Goal: Task Accomplishment & Management: Manage account settings

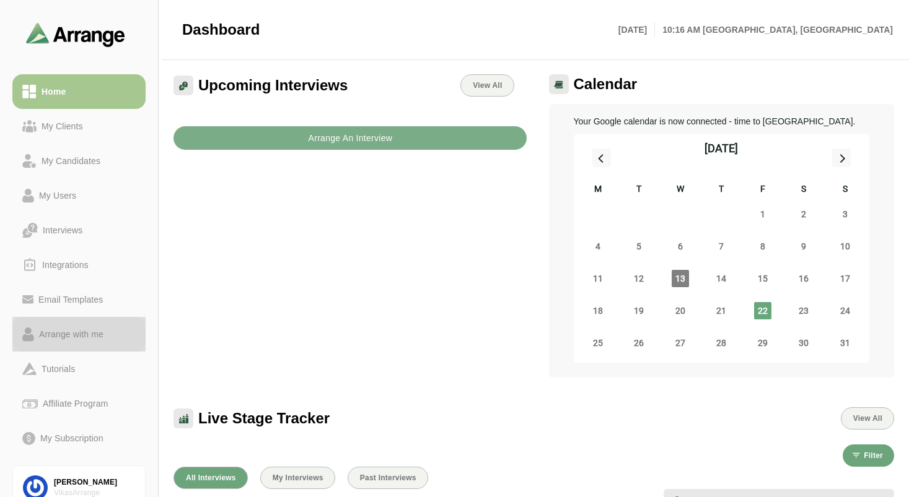
click at [79, 338] on div "Arrange with me" at bounding box center [71, 334] width 74 height 15
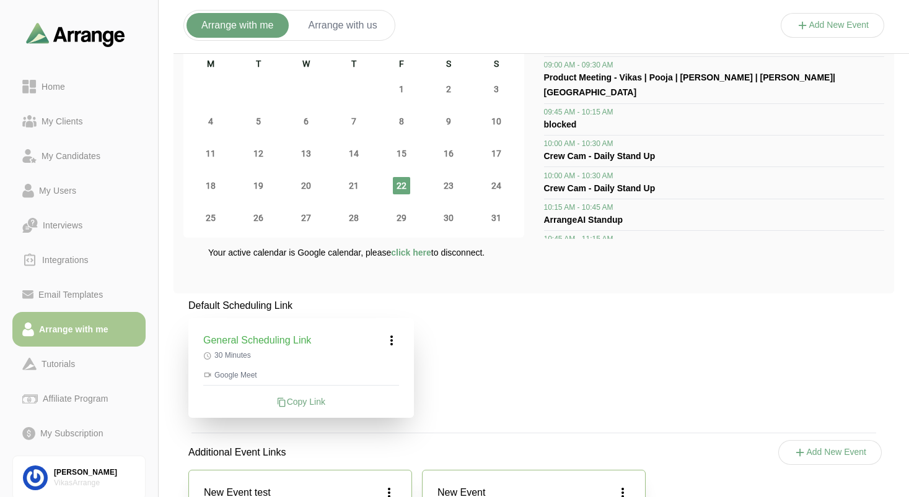
scroll to position [99, 0]
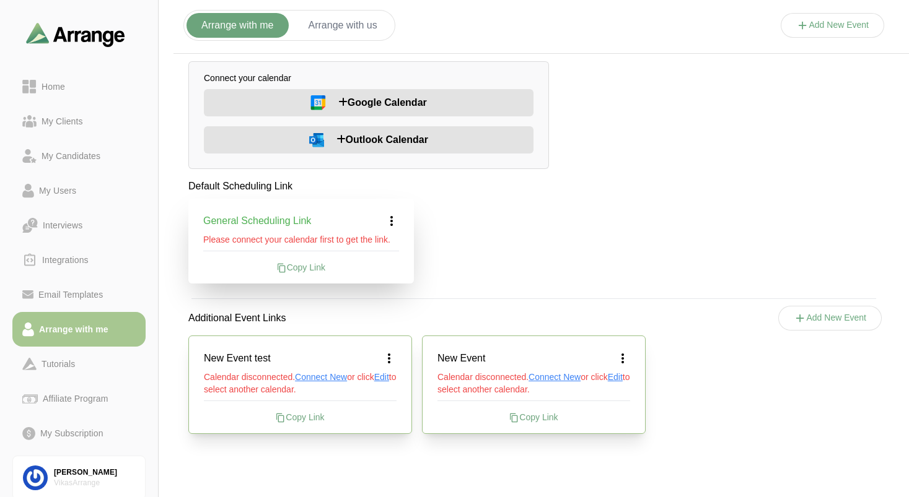
click at [455, 251] on div "Default Scheduling Link General Scheduling Link Please connect your calendar fi…" at bounding box center [533, 314] width 720 height 270
click at [374, 105] on span "Google Calendar" at bounding box center [382, 102] width 89 height 15
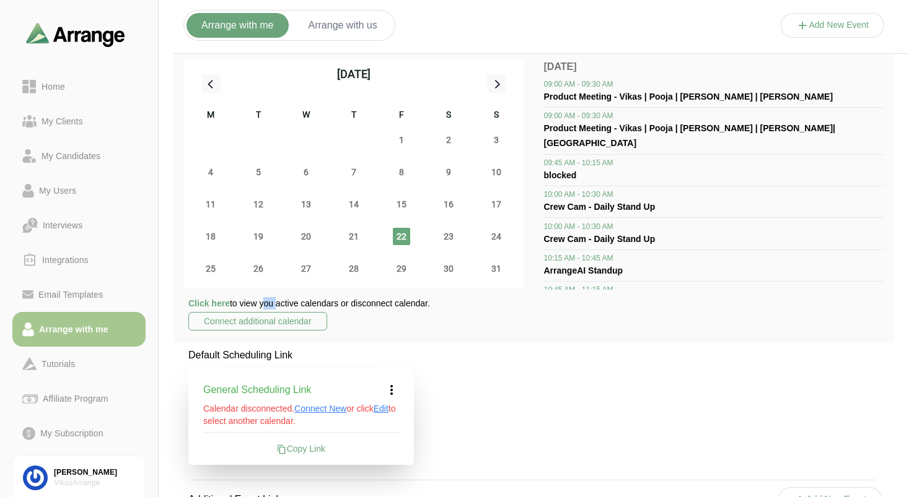
drag, startPoint x: 261, startPoint y: 303, endPoint x: 273, endPoint y: 303, distance: 11.8
click at [273, 303] on p "Click here to view you active calendars or disconnect calendar." at bounding box center [309, 303] width 242 height 12
click at [274, 307] on p "Click here to view you active calendars or disconnect calendar." at bounding box center [309, 303] width 242 height 12
drag, startPoint x: 264, startPoint y: 303, endPoint x: 278, endPoint y: 303, distance: 13.6
click at [278, 303] on p "Click here to view you active calendars or disconnect calendar." at bounding box center [309, 303] width 242 height 12
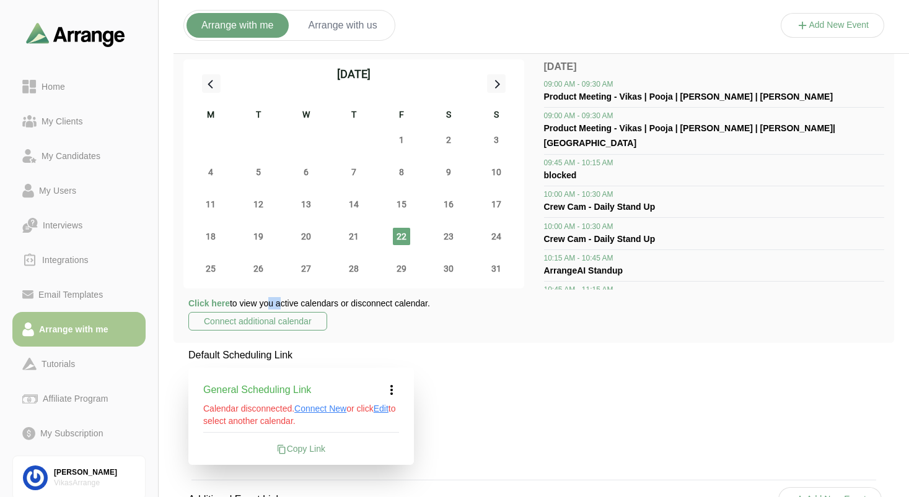
click at [277, 303] on p "Click here to view you active calendars or disconnect calendar." at bounding box center [309, 303] width 242 height 12
drag, startPoint x: 262, startPoint y: 303, endPoint x: 275, endPoint y: 305, distance: 13.1
click at [275, 305] on p "Click here to view you active calendars or disconnect calendar." at bounding box center [309, 303] width 242 height 12
click at [430, 305] on p "Click here to view you active calendars or disconnect calendar." at bounding box center [309, 303] width 242 height 12
drag, startPoint x: 433, startPoint y: 304, endPoint x: 186, endPoint y: 300, distance: 246.5
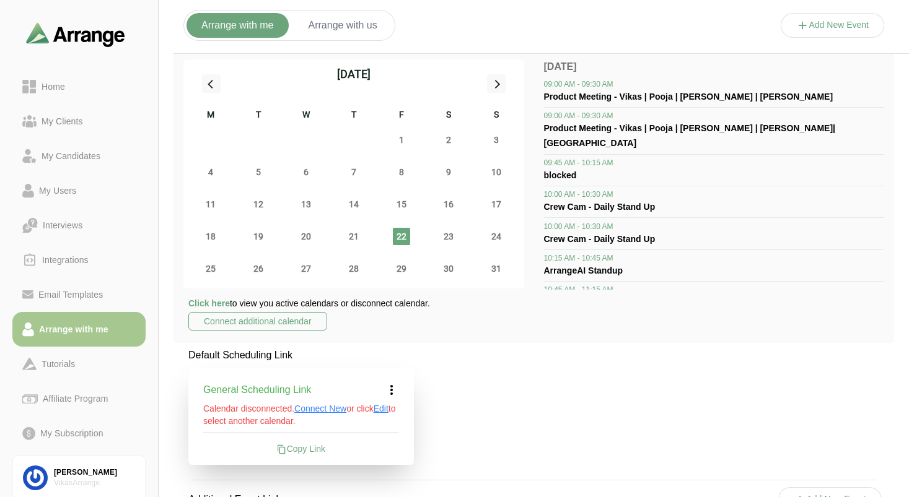
click at [186, 300] on div "Click here to view you active calendars or disconnect calendar. Connect additio…" at bounding box center [353, 315] width 341 height 36
click at [417, 324] on div "Click here to view you active calendars or disconnect calendar. Connect additio…" at bounding box center [353, 315] width 341 height 36
click at [211, 305] on span "Click here" at bounding box center [208, 304] width 41 height 10
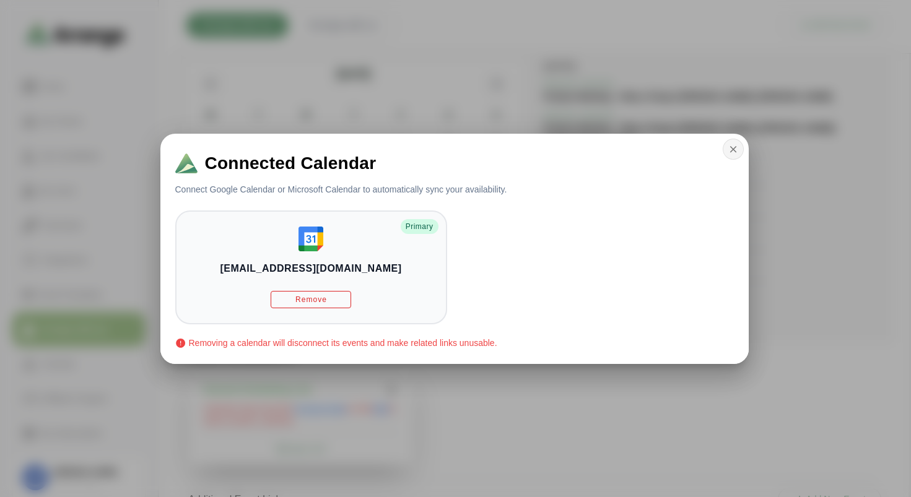
click at [735, 151] on icon "button" at bounding box center [733, 149] width 11 height 11
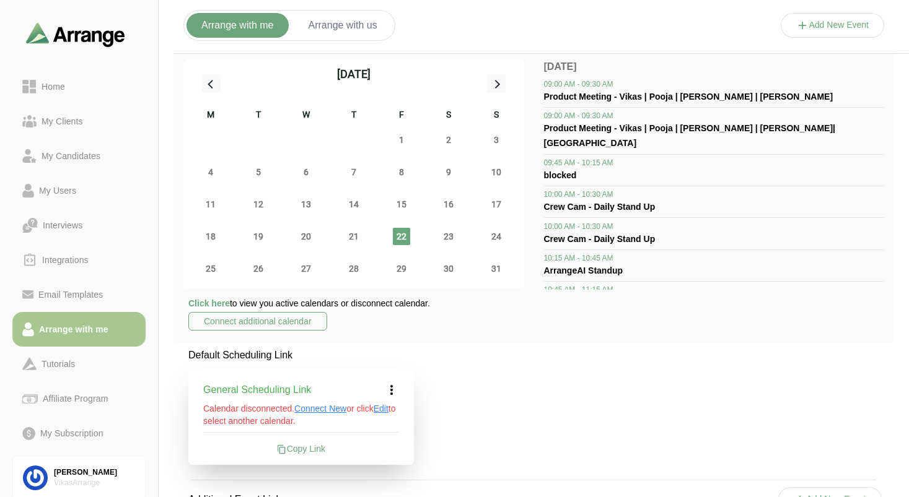
click at [409, 302] on p "Click here to view you active calendars or disconnect calendar." at bounding box center [309, 303] width 242 height 12
click at [354, 320] on div "Click here to view you active calendars or disconnect calendar. Connect additio…" at bounding box center [353, 315] width 341 height 36
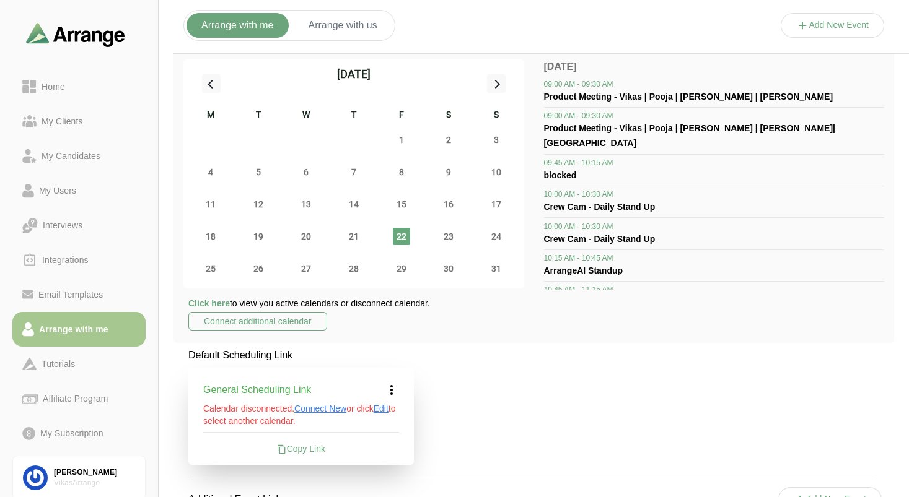
click at [352, 308] on p "Click here to view you active calendars or disconnect calendar." at bounding box center [309, 303] width 242 height 12
drag, startPoint x: 246, startPoint y: 302, endPoint x: 281, endPoint y: 304, distance: 35.4
click at [281, 304] on p "Click here to view you active calendars or disconnect calendar." at bounding box center [309, 303] width 242 height 12
click at [313, 301] on p "Click here to view you active calendars or disconnect calendar." at bounding box center [309, 303] width 242 height 12
click at [329, 302] on p "Click here to view you active calendars or disconnect calendar." at bounding box center [309, 303] width 242 height 12
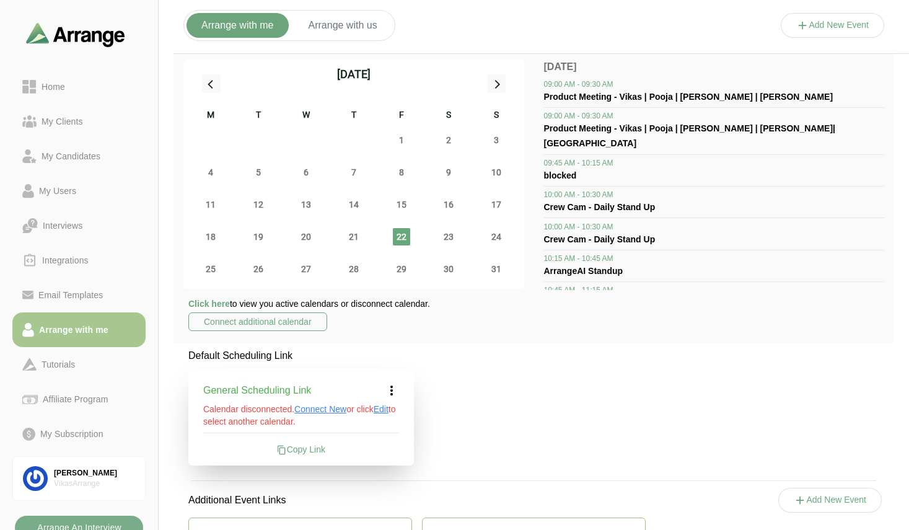
click at [362, 304] on p "Click here to view you active calendars or disconnect calendar." at bounding box center [309, 303] width 242 height 12
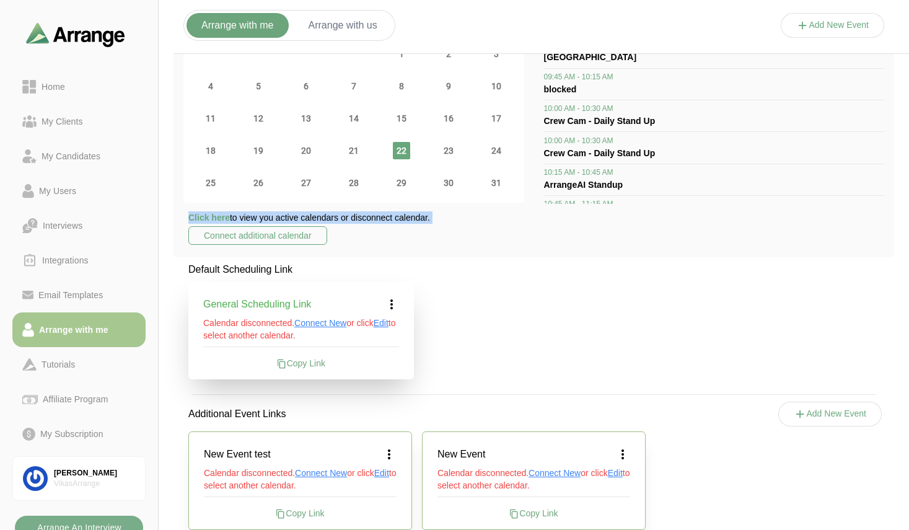
scroll to position [99, 0]
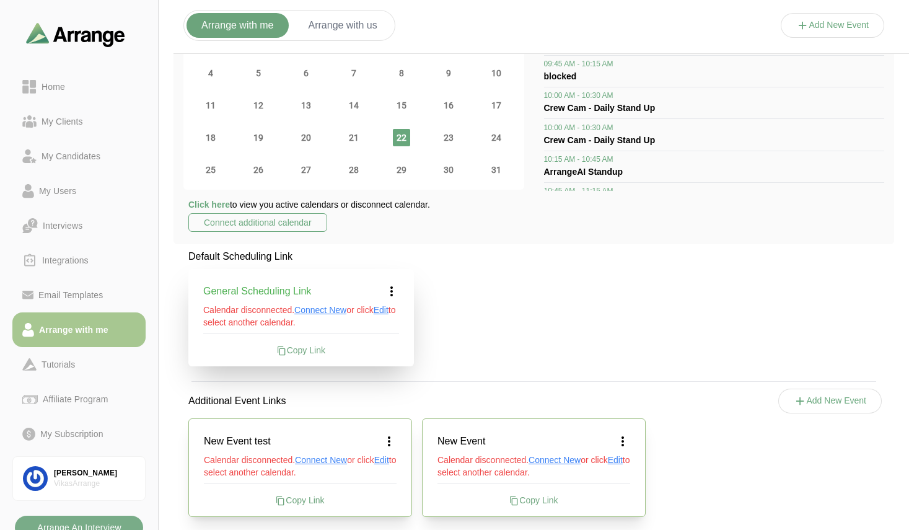
click at [492, 329] on div "Default Scheduling Link General Scheduling Link Calendar disconnected. Connect …" at bounding box center [533, 390] width 720 height 282
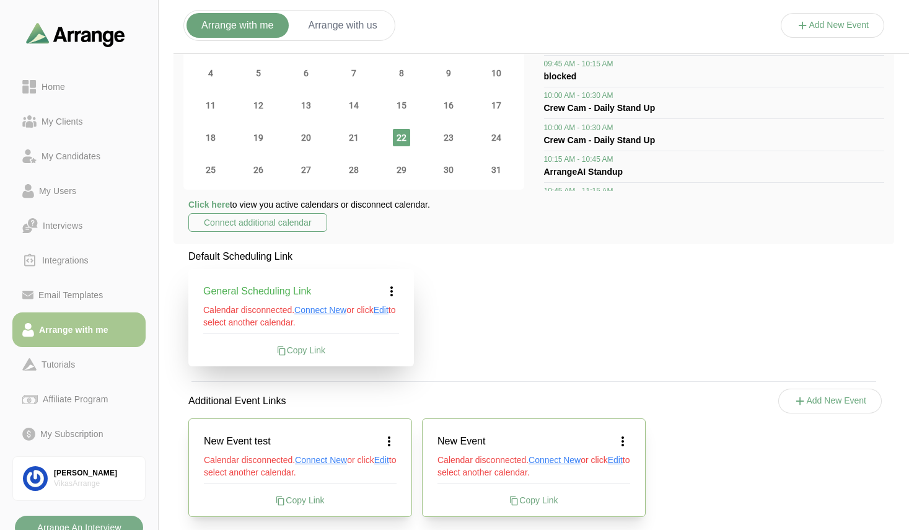
click at [492, 329] on div "Default Scheduling Link General Scheduling Link Calendar disconnected. Connect …" at bounding box center [533, 390] width 720 height 282
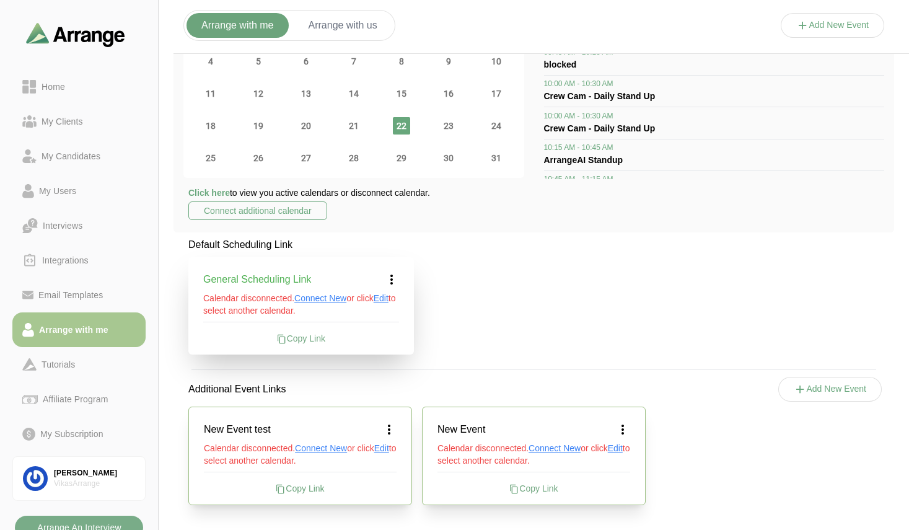
scroll to position [86, 0]
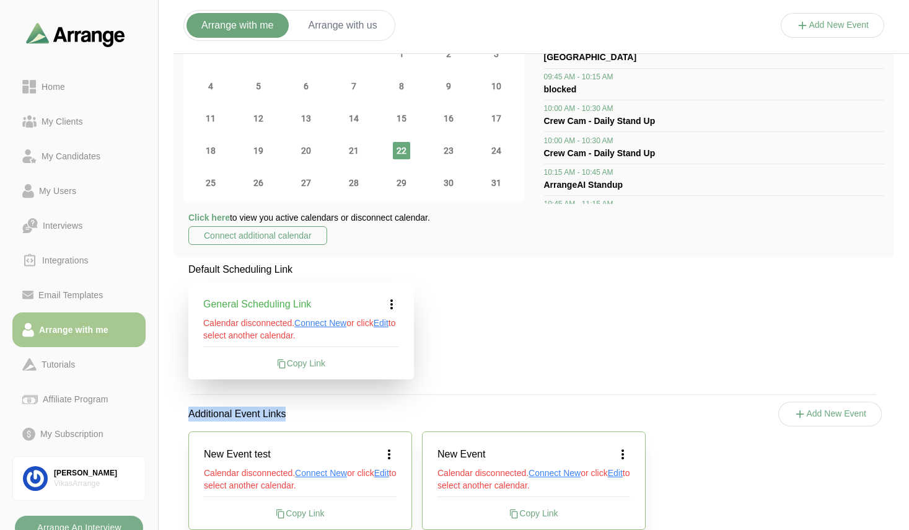
drag, startPoint x: 290, startPoint y: 411, endPoint x: 183, endPoint y: 404, distance: 107.4
click at [183, 404] on p "Additional Event Links" at bounding box center [236, 413] width 127 height 45
click at [214, 410] on p "Additional Event Links" at bounding box center [236, 413] width 127 height 45
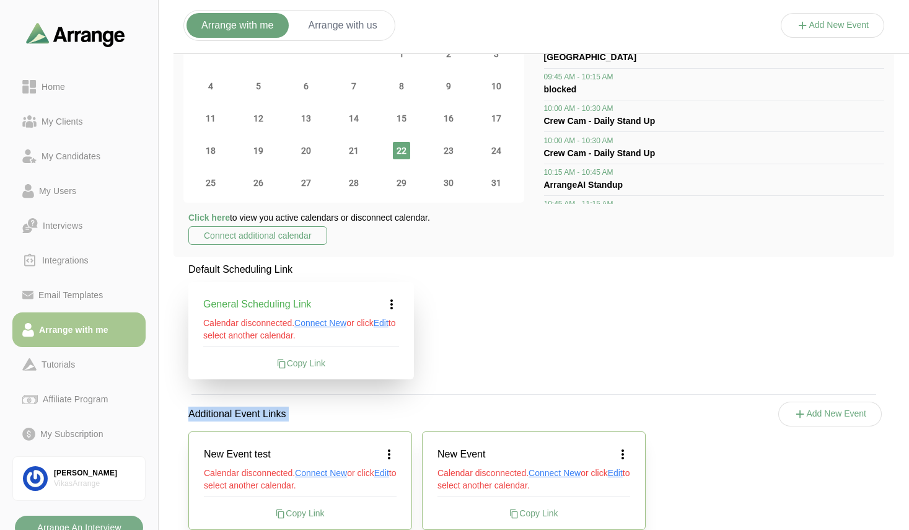
click at [214, 410] on p "Additional Event Links" at bounding box center [236, 413] width 127 height 45
click at [450, 367] on div "Default Scheduling Link General Scheduling Link Calendar disconnected. Connect …" at bounding box center [533, 403] width 720 height 282
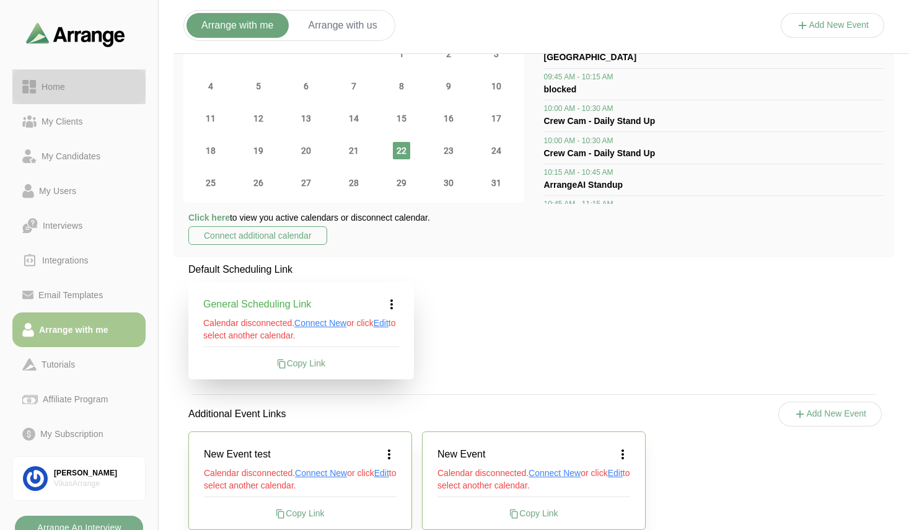
click at [61, 97] on link "Home" at bounding box center [78, 86] width 133 height 35
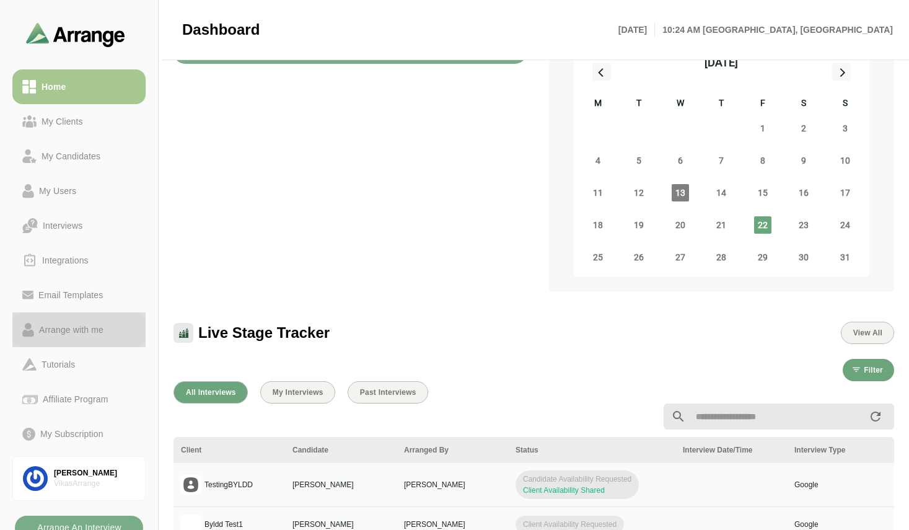
click at [87, 331] on div "Arrange with me" at bounding box center [71, 329] width 74 height 15
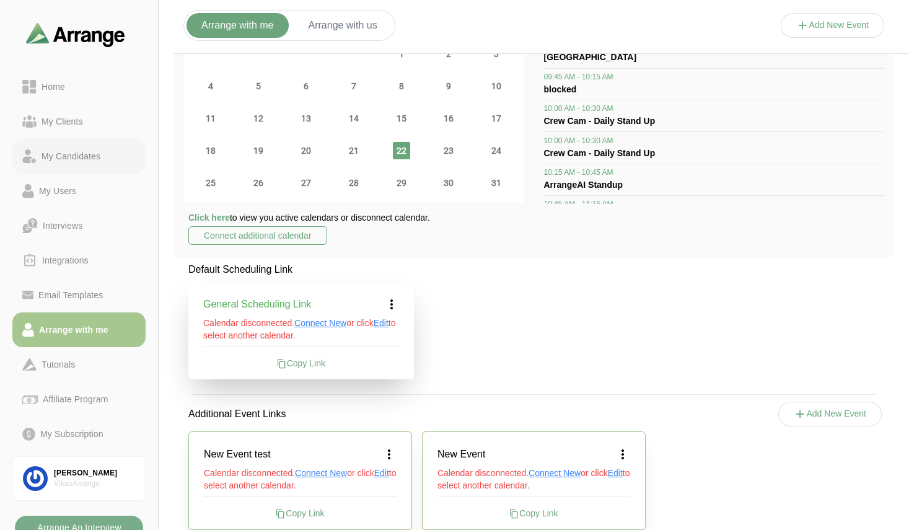
click at [85, 147] on link "My Candidates" at bounding box center [78, 156] width 133 height 35
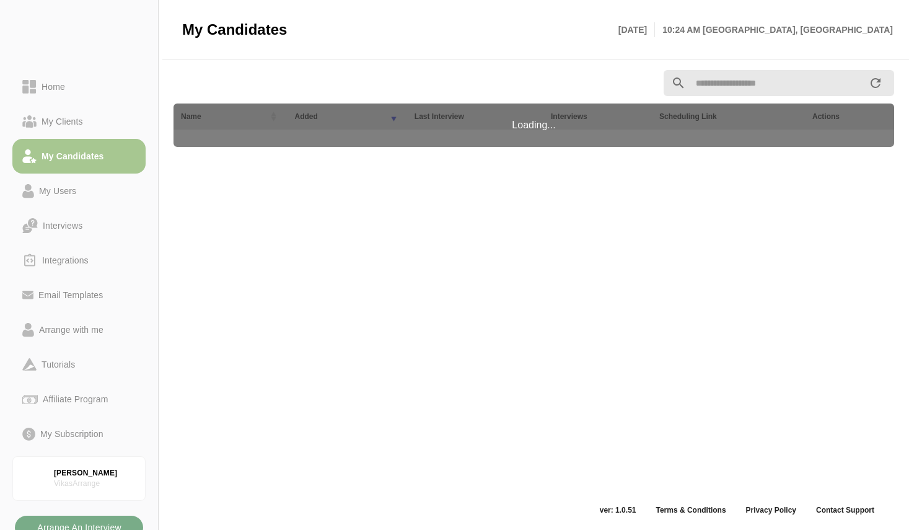
scroll to position [4, 0]
click at [78, 117] on div "My Clients" at bounding box center [62, 121] width 51 height 15
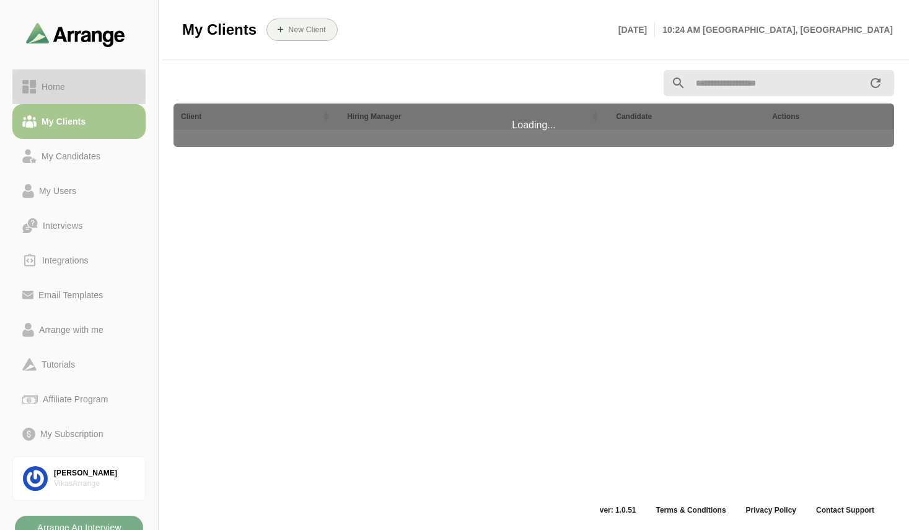
click at [54, 81] on div "Home" at bounding box center [53, 86] width 33 height 15
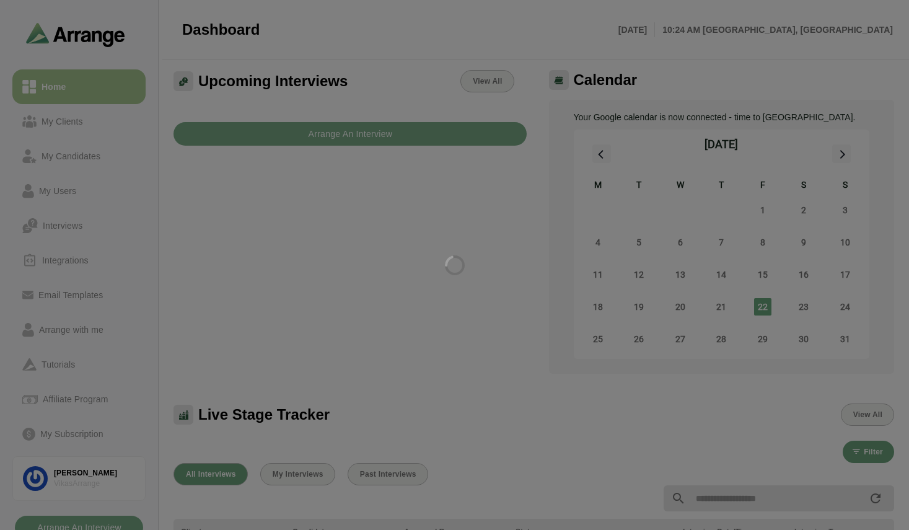
click at [82, 326] on div at bounding box center [454, 265] width 909 height 530
click at [84, 337] on div at bounding box center [454, 265] width 909 height 530
click at [84, 336] on div at bounding box center [454, 265] width 909 height 530
click at [81, 329] on div at bounding box center [454, 265] width 909 height 530
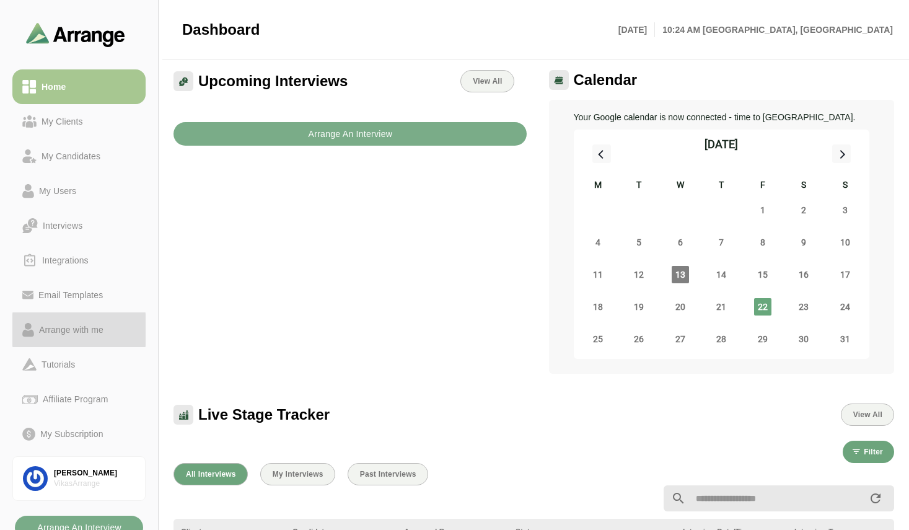
click at [81, 329] on div "Arrange with me" at bounding box center [71, 329] width 74 height 15
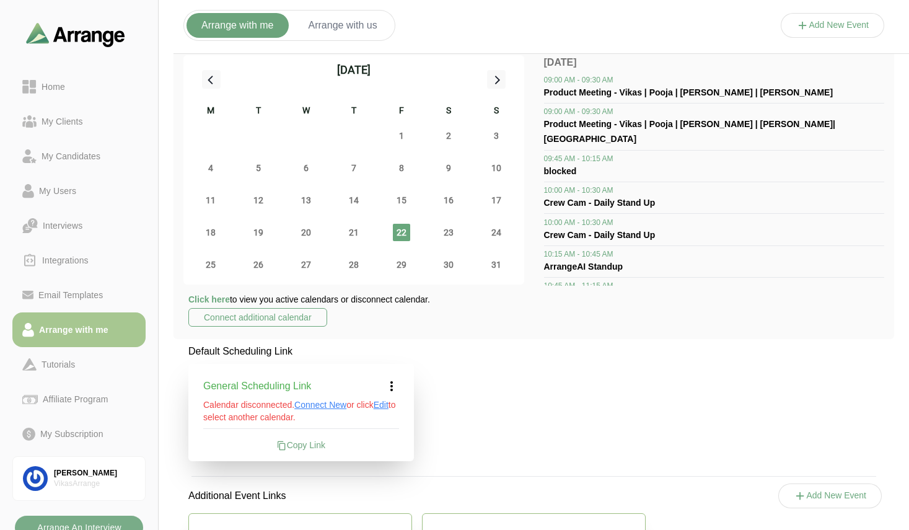
click at [490, 365] on div "Default Scheduling Link General Scheduling Link Calendar disconnected. Connect …" at bounding box center [533, 485] width 720 height 282
drag, startPoint x: 347, startPoint y: 315, endPoint x: 184, endPoint y: 299, distance: 163.7
click at [184, 299] on div "Click here to view you active calendars or disconnect calendar. Connect additio…" at bounding box center [353, 311] width 341 height 36
click at [480, 343] on div "Arrange with me Arrange with us Add New Event August 2025 M T W T F S S 28 29 3…" at bounding box center [534, 318] width 750 height 635
click at [824, 20] on button "Add New Event" at bounding box center [832, 25] width 104 height 25
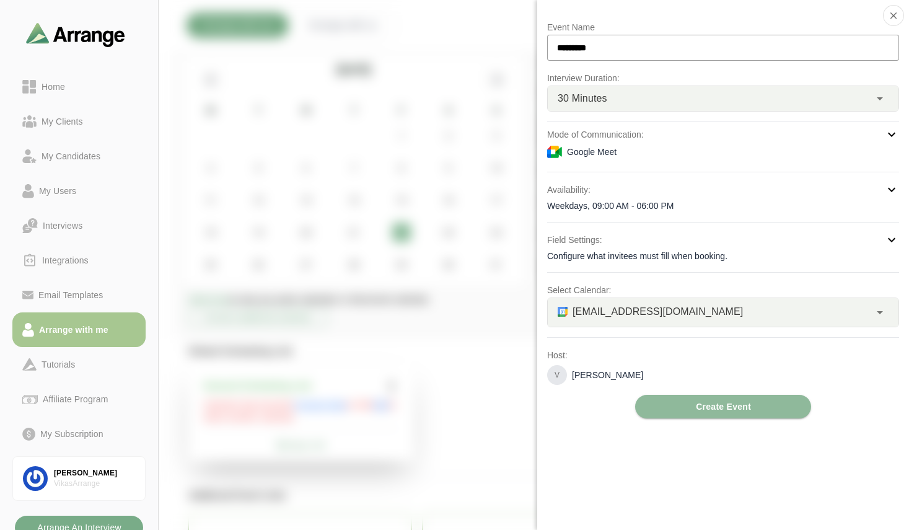
click at [619, 310] on span "[EMAIL_ADDRESS][DOMAIN_NAME]" at bounding box center [657, 311] width 170 height 16
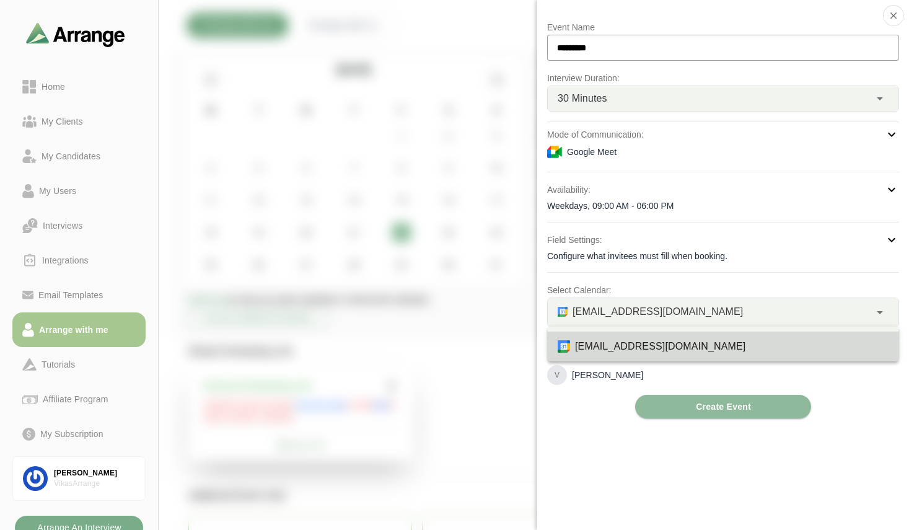
click at [619, 310] on span "[EMAIL_ADDRESS][DOMAIN_NAME]" at bounding box center [657, 311] width 170 height 16
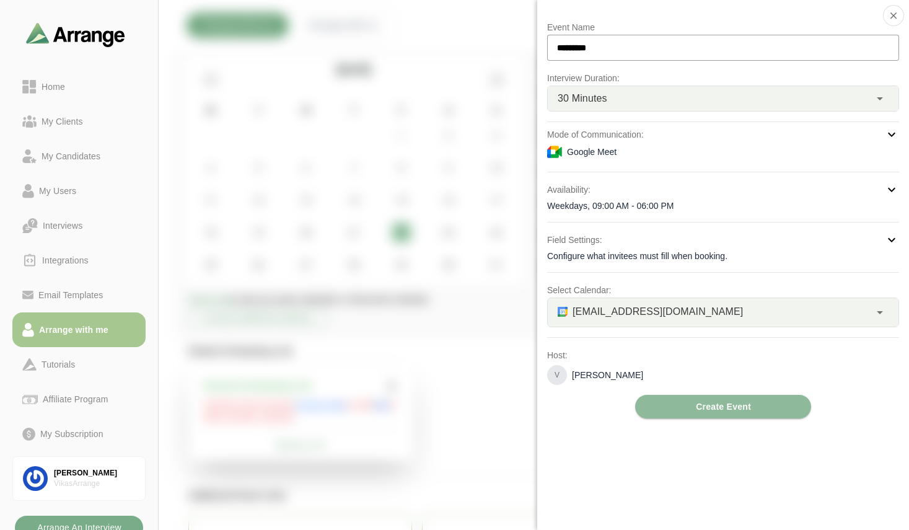
drag, startPoint x: 615, startPoint y: 289, endPoint x: 539, endPoint y: 290, distance: 76.2
click at [539, 290] on div "Event Name ********* Interview Duration: 30 Minutes ** Mode of Communication: G…" at bounding box center [723, 265] width 372 height 530
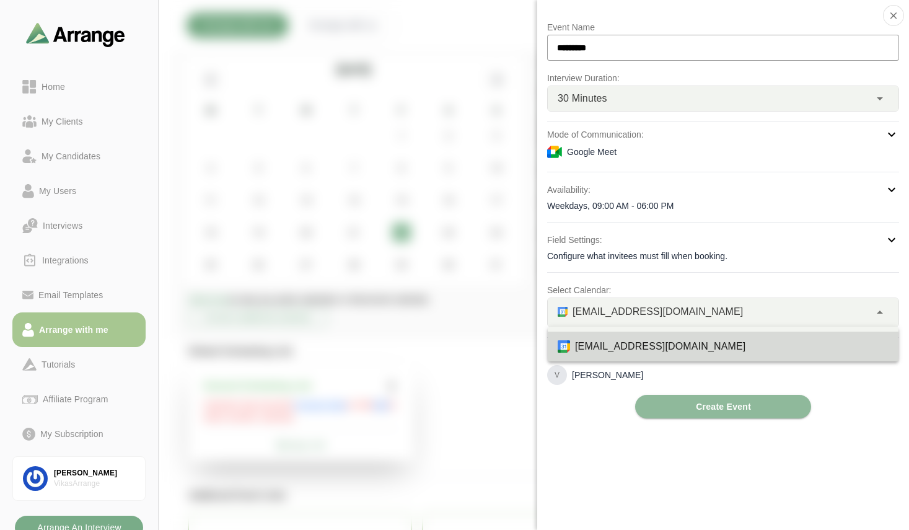
click at [628, 309] on span "[EMAIL_ADDRESS][DOMAIN_NAME]" at bounding box center [657, 311] width 170 height 16
click at [780, 38] on div at bounding box center [832, 38] width 104 height 0
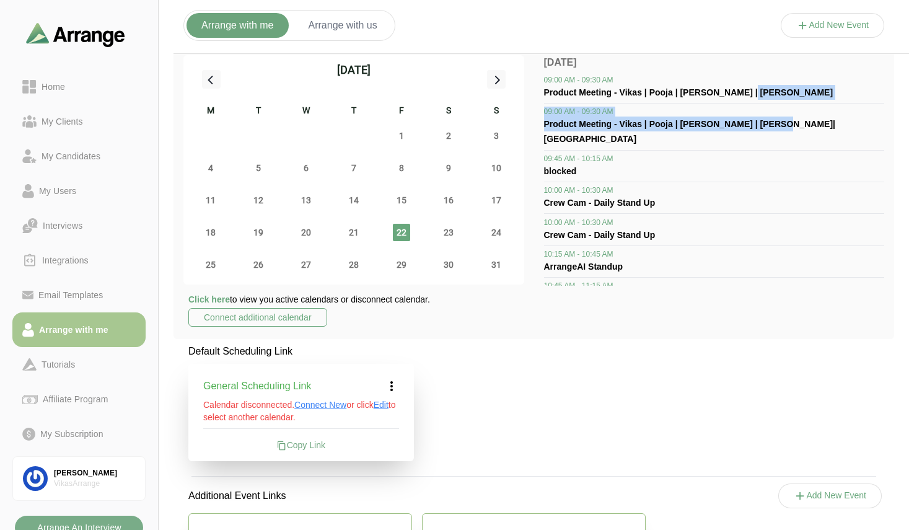
drag, startPoint x: 884, startPoint y: 119, endPoint x: 884, endPoint y: 90, distance: 28.5
click at [884, 90] on div "August 2025 M T W T F S S 28 29 30 31 1 2 3 4 5 6 7 8 9 10 11 12 13 14 15 16 17…" at bounding box center [533, 192] width 720 height 294
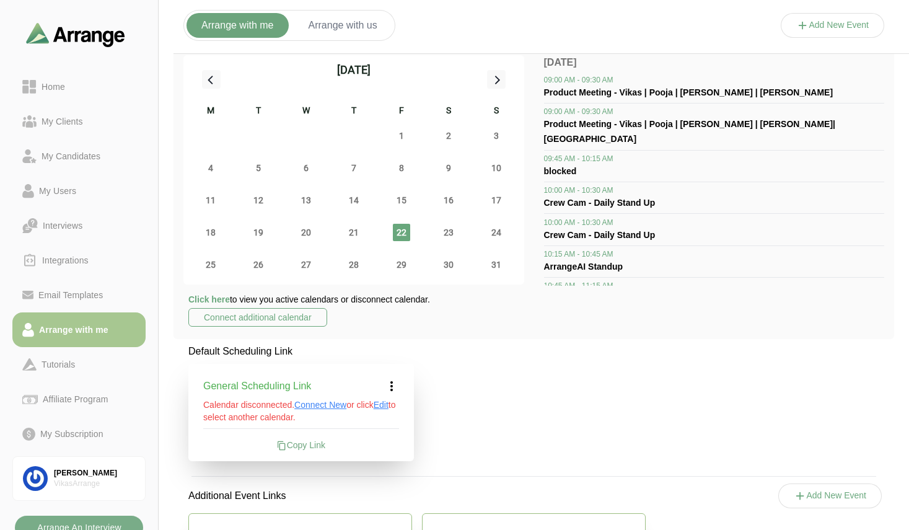
click at [829, 386] on div "Default Scheduling Link General Scheduling Link Calendar disconnected. Connect …" at bounding box center [533, 485] width 720 height 282
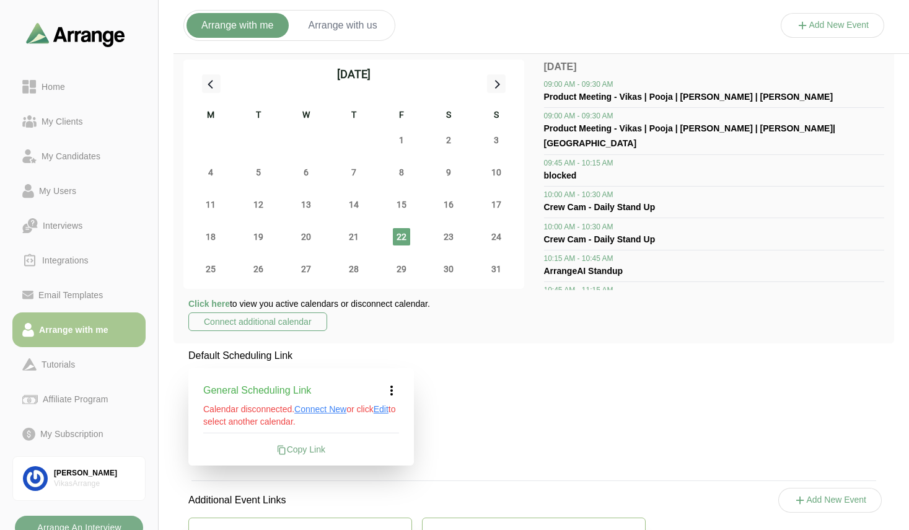
click at [831, 28] on button "Add New Event" at bounding box center [832, 25] width 104 height 25
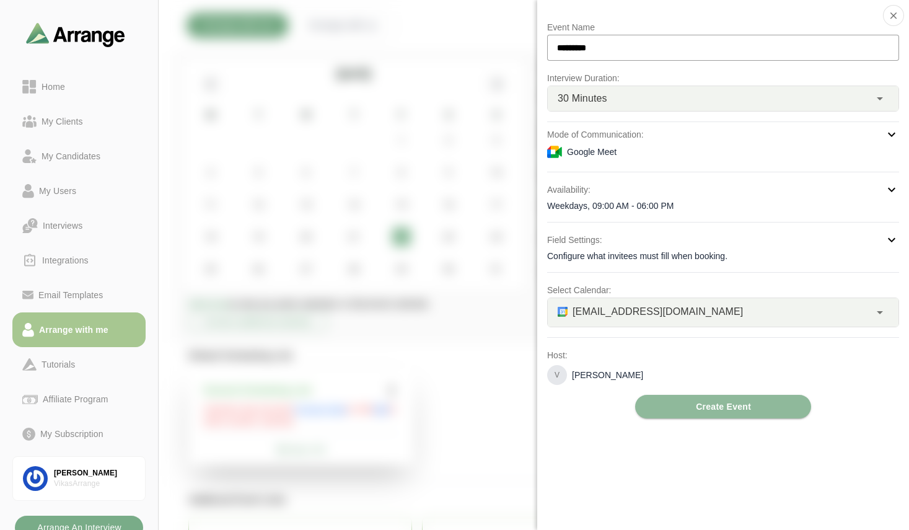
click at [729, 321] on div "[EMAIL_ADDRESS][DOMAIN_NAME] *" at bounding box center [708, 312] width 322 height 28
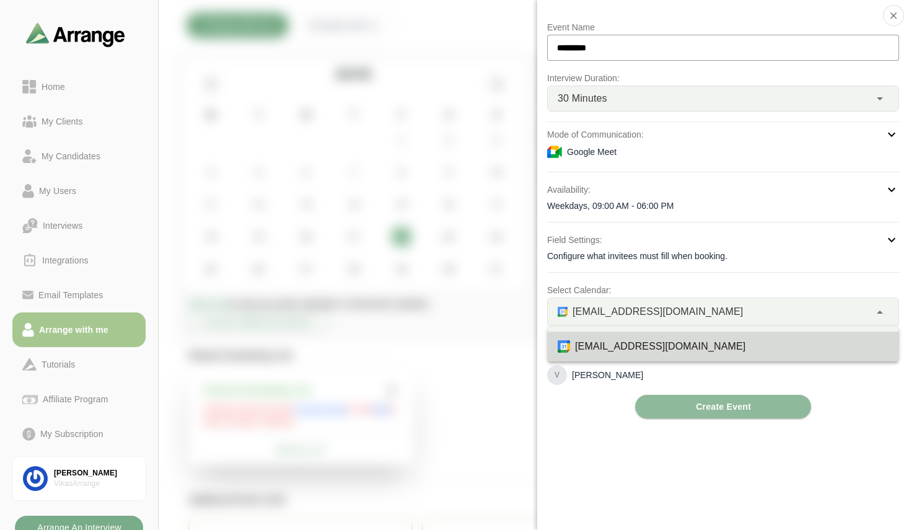
click at [780, 38] on div at bounding box center [832, 38] width 104 height 0
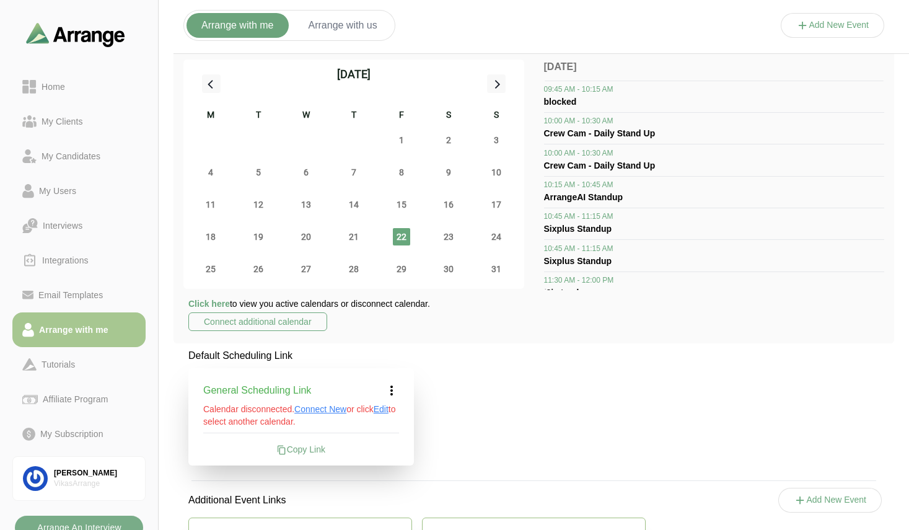
scroll to position [69, 0]
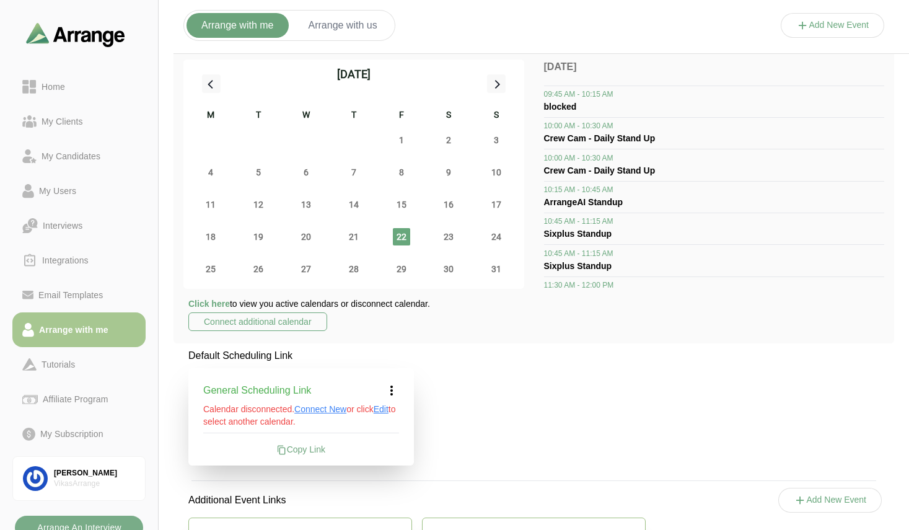
drag, startPoint x: 652, startPoint y: 315, endPoint x: 733, endPoint y: 323, distance: 82.1
click at [735, 323] on div "August 2025 M T W T F S S 28 29 30 31 1 2 3 4 5 6 7 8 9 10 11 12 13 14 15 16 17…" at bounding box center [533, 197] width 720 height 294
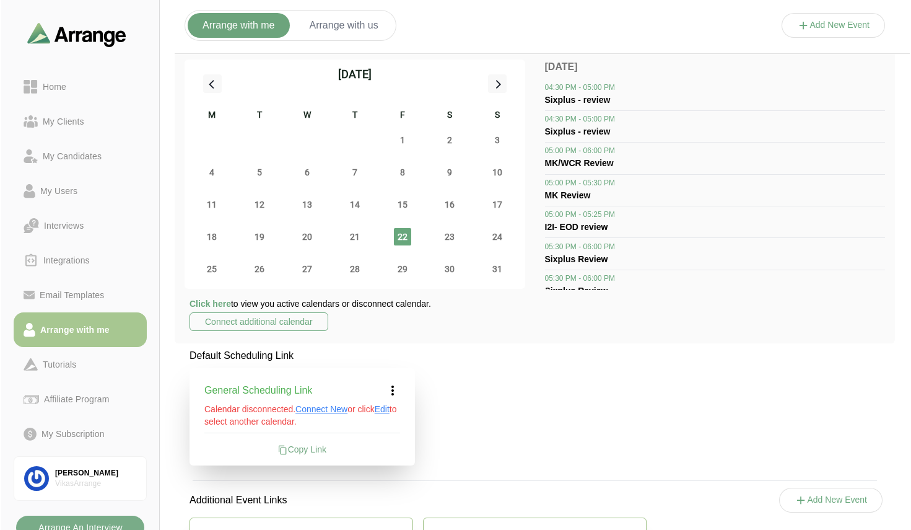
scroll to position [0, 0]
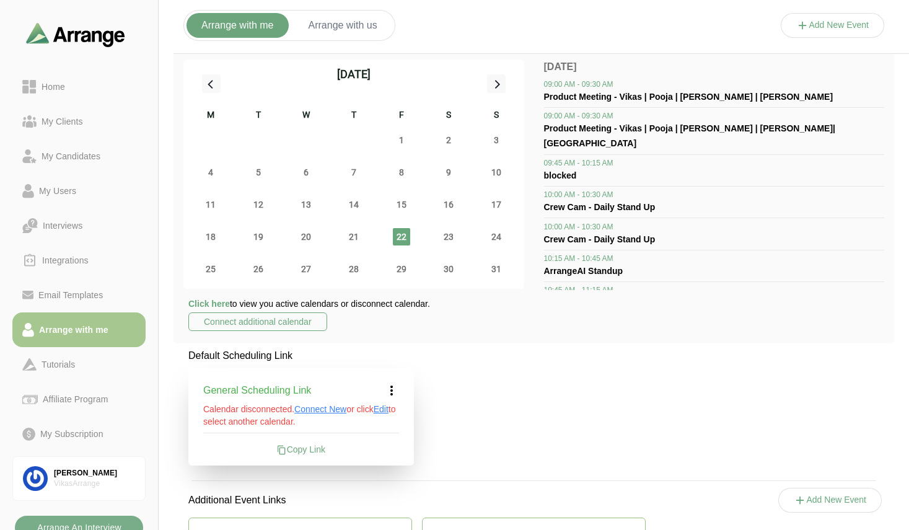
drag, startPoint x: 821, startPoint y: 65, endPoint x: 815, endPoint y: 258, distance: 193.3
click at [524, 297] on div "Friday 22nd Aug 09:00 AM - 09:30 AM Product Meeting - Vikas | Pooja | Ishita | …" at bounding box center [353, 315] width 341 height 36
click at [830, 81] on div "09:00 AM - 09:30 AM" at bounding box center [714, 84] width 341 height 10
click at [816, 32] on button "Add New Event" at bounding box center [832, 25] width 104 height 25
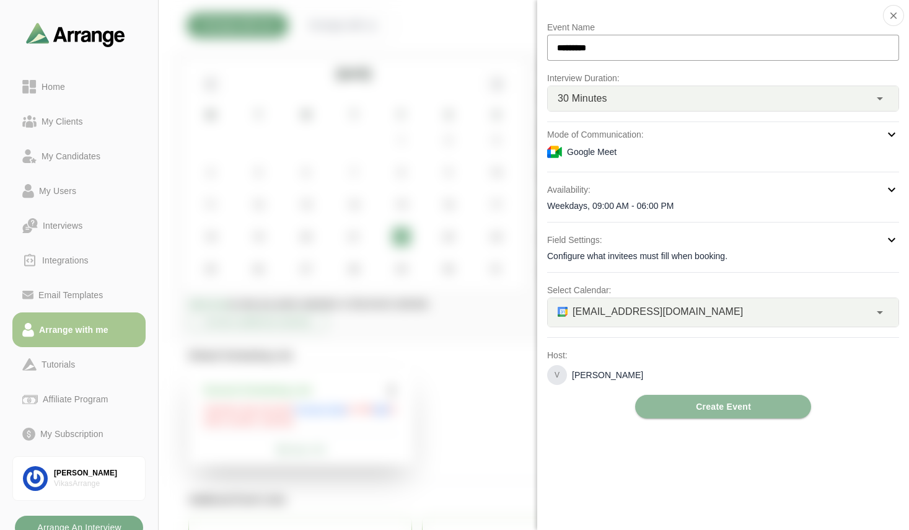
click at [564, 287] on p "Select Calendar:" at bounding box center [723, 289] width 352 height 15
click at [581, 287] on p "Select Calendar:" at bounding box center [723, 289] width 352 height 15
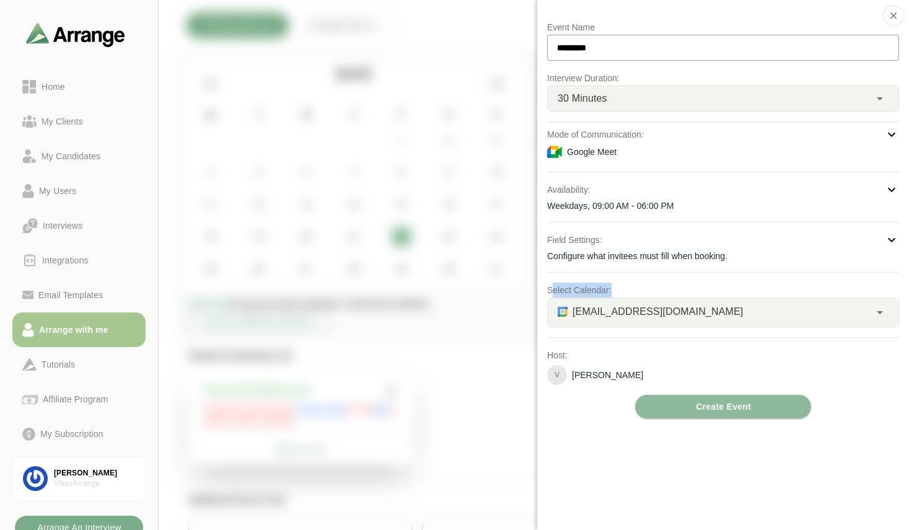
click at [581, 287] on p "Select Calendar:" at bounding box center [723, 289] width 352 height 15
click at [586, 289] on p "Select Calendar:" at bounding box center [723, 289] width 352 height 15
click at [780, 38] on div at bounding box center [832, 38] width 104 height 0
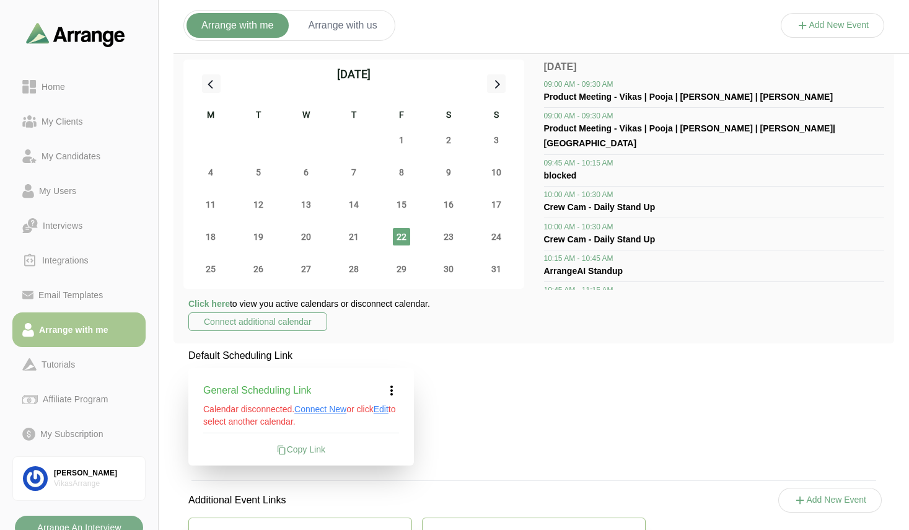
click at [386, 409] on span "Edit" at bounding box center [380, 409] width 15 height 10
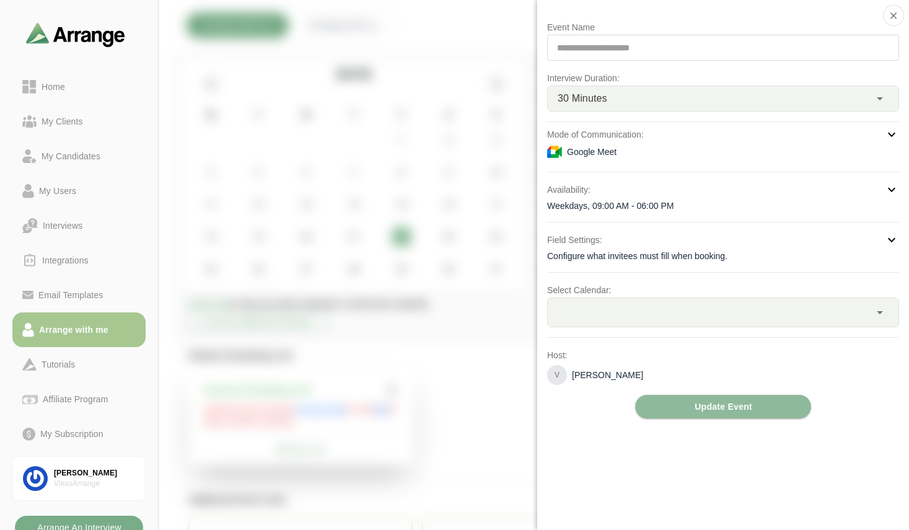
click at [780, 38] on div at bounding box center [832, 38] width 104 height 0
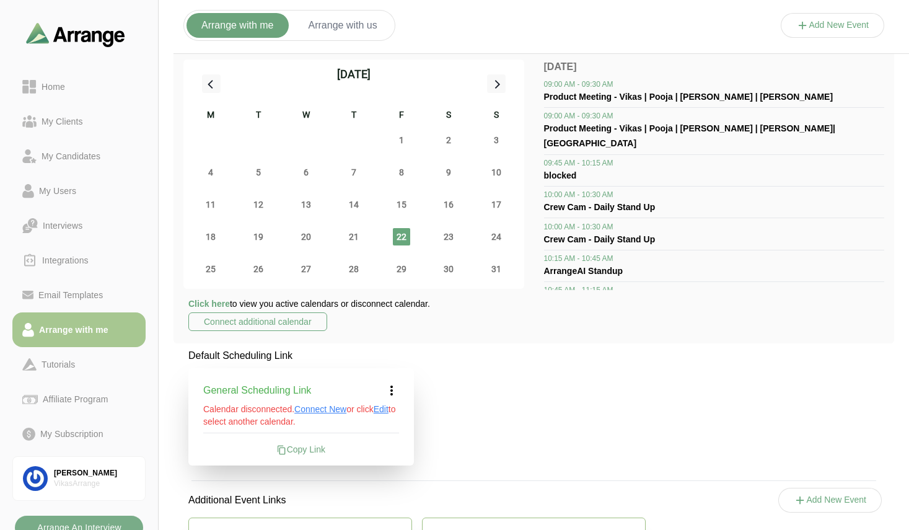
click at [323, 412] on span "Connect New" at bounding box center [320, 409] width 52 height 10
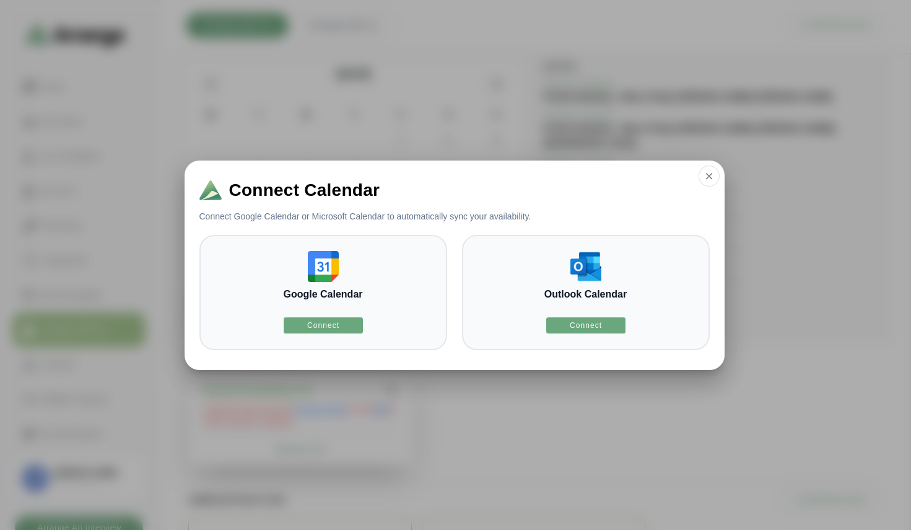
click at [464, 402] on div at bounding box center [455, 265] width 911 height 530
click at [715, 180] on button "button" at bounding box center [709, 175] width 21 height 21
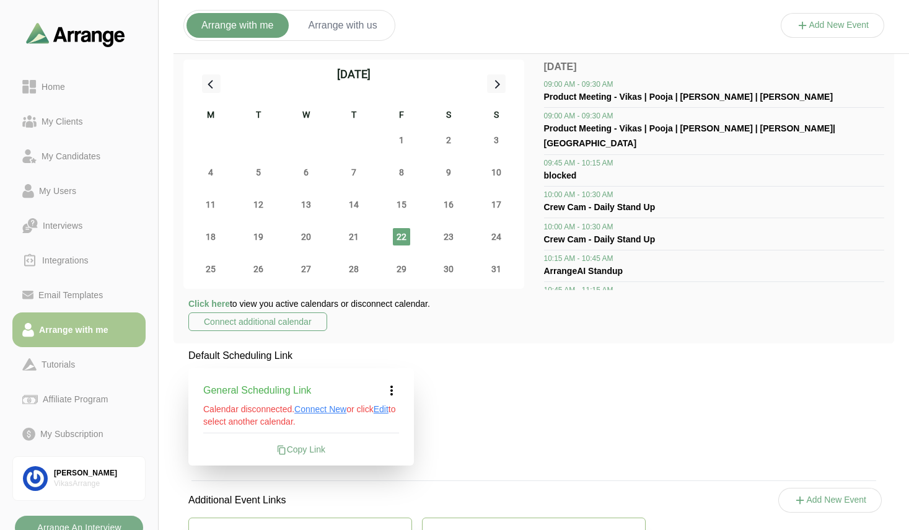
drag, startPoint x: 312, startPoint y: 419, endPoint x: 198, endPoint y: 405, distance: 114.8
click at [198, 405] on div "General Scheduling Link Calendar disconnected. Connect New or click Edit to sel…" at bounding box center [300, 416] width 225 height 97
click at [328, 408] on span "Connect New" at bounding box center [320, 409] width 52 height 10
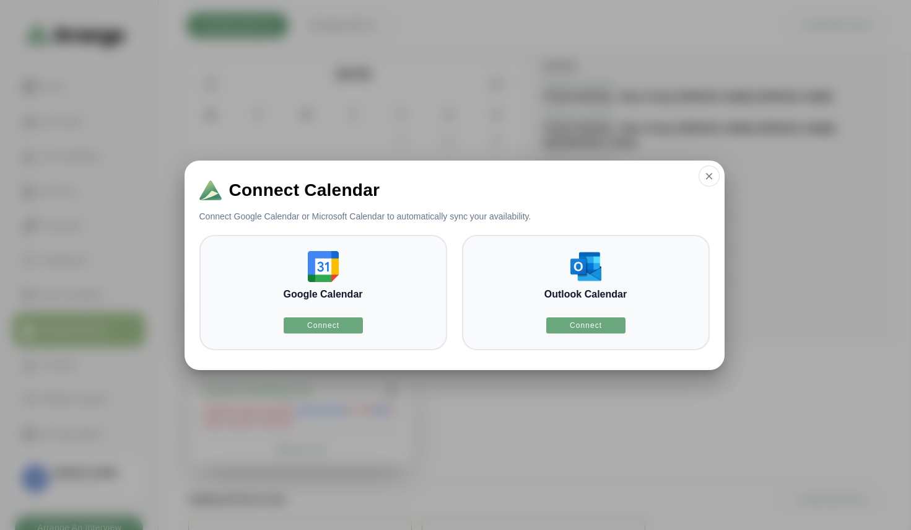
click at [489, 412] on div at bounding box center [455, 265] width 911 height 530
click at [486, 412] on div at bounding box center [455, 265] width 911 height 530
click at [545, 394] on div at bounding box center [455, 265] width 911 height 530
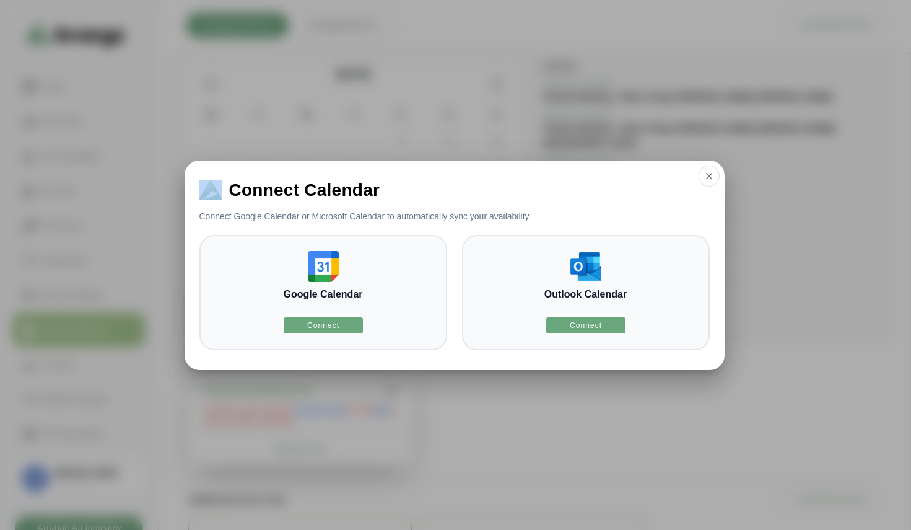
click at [545, 394] on div at bounding box center [455, 265] width 911 height 530
click at [598, 441] on div at bounding box center [455, 265] width 911 height 530
click at [708, 179] on icon "button" at bounding box center [709, 175] width 11 height 11
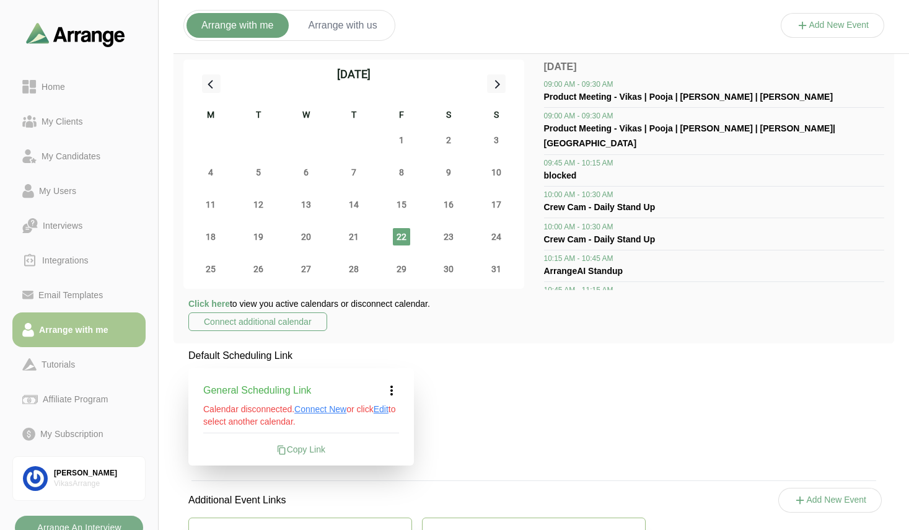
click at [331, 410] on span "Connect New" at bounding box center [320, 409] width 52 height 10
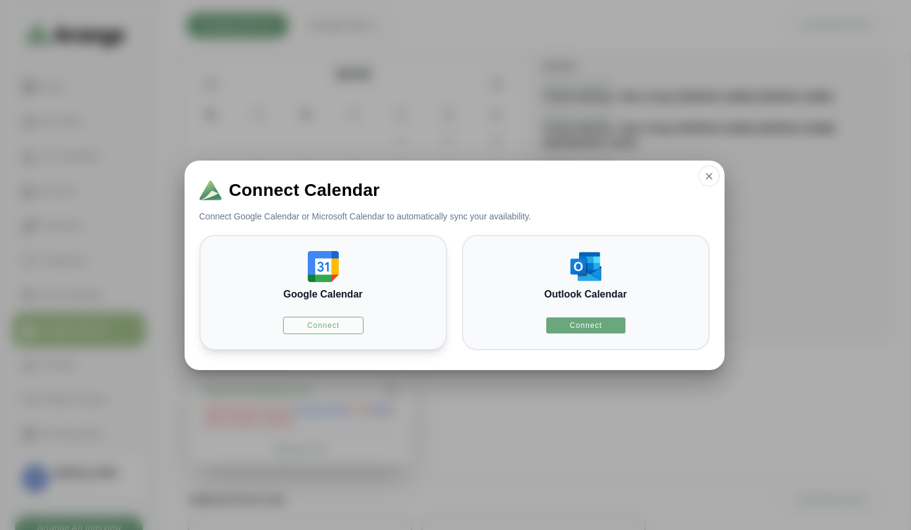
click at [330, 325] on span "Connect" at bounding box center [323, 325] width 33 height 10
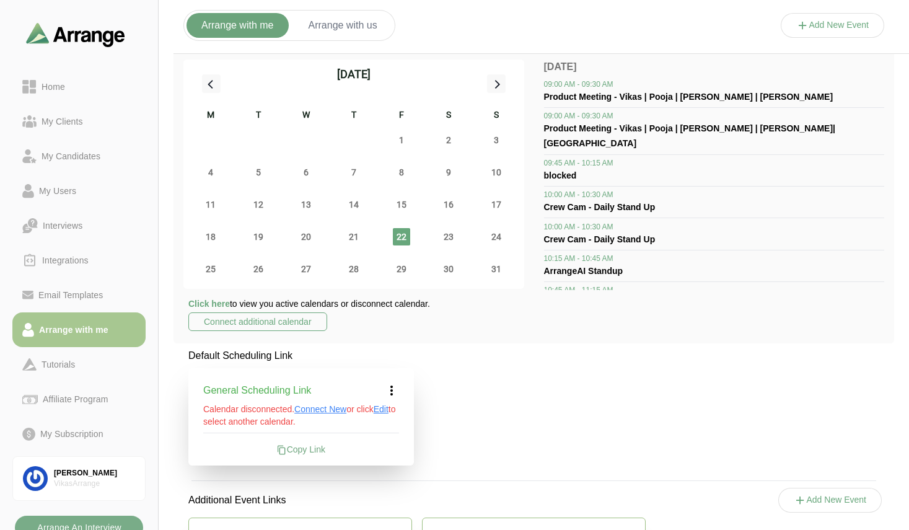
click at [385, 409] on span "Edit" at bounding box center [380, 409] width 15 height 10
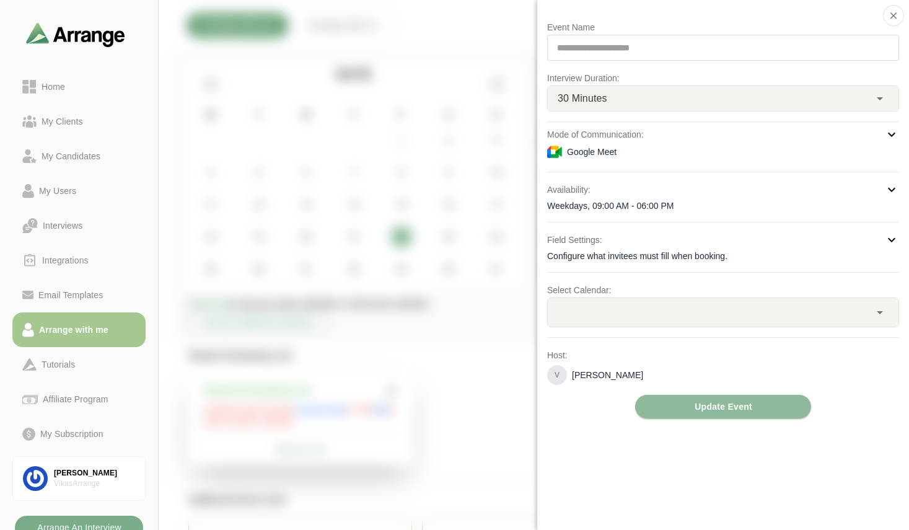
click at [645, 291] on p "Select Calendar:" at bounding box center [723, 289] width 352 height 15
click at [645, 313] on div at bounding box center [708, 312] width 322 height 28
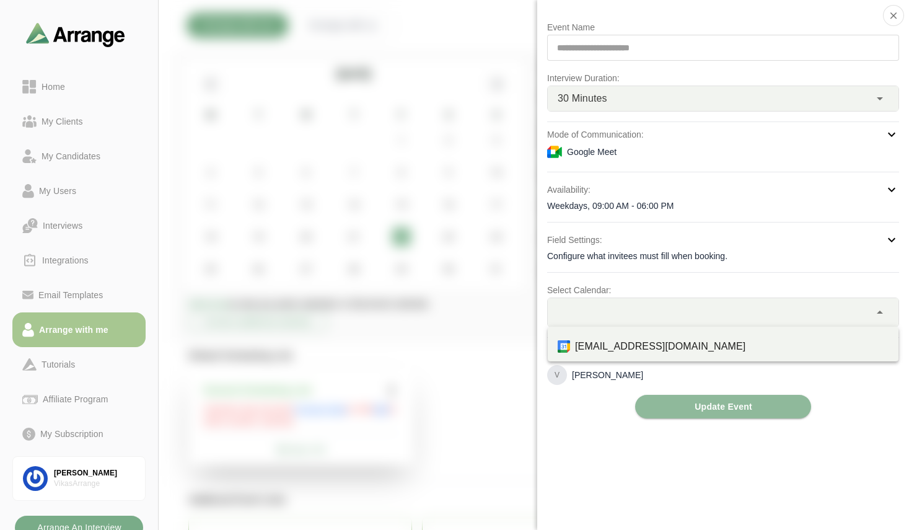
click at [645, 313] on div at bounding box center [708, 312] width 322 height 28
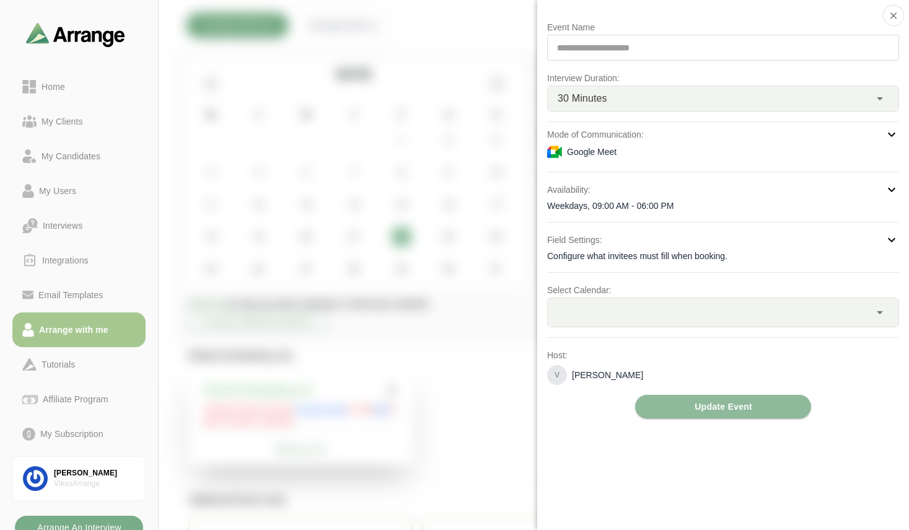
click at [597, 317] on div at bounding box center [708, 312] width 322 height 28
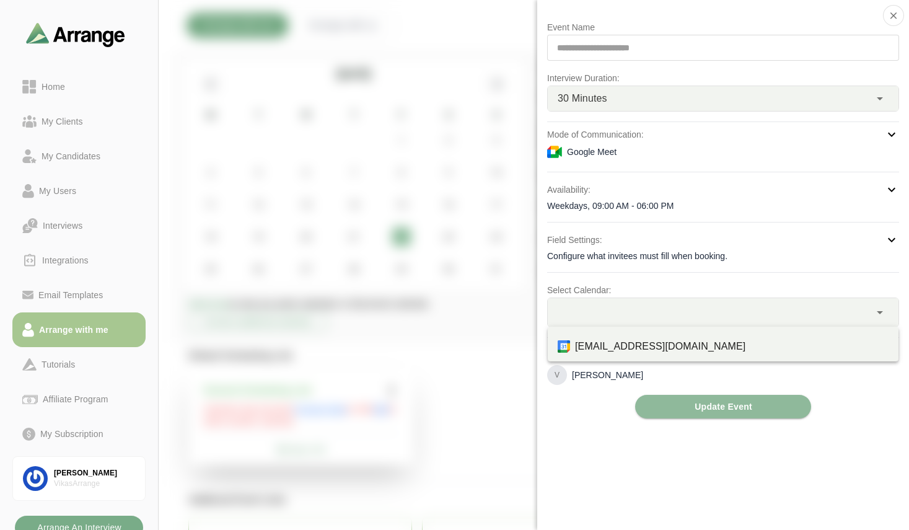
click at [596, 310] on div at bounding box center [708, 312] width 322 height 28
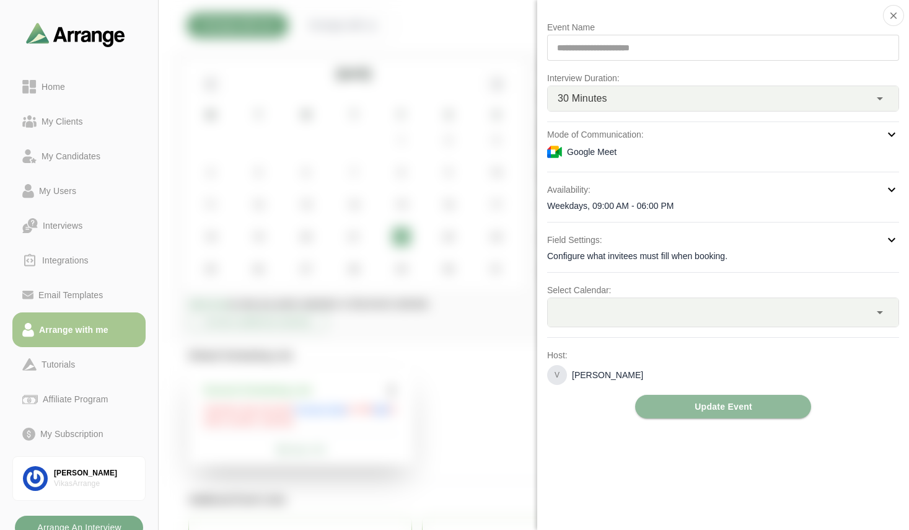
click at [780, 38] on div at bounding box center [832, 38] width 104 height 0
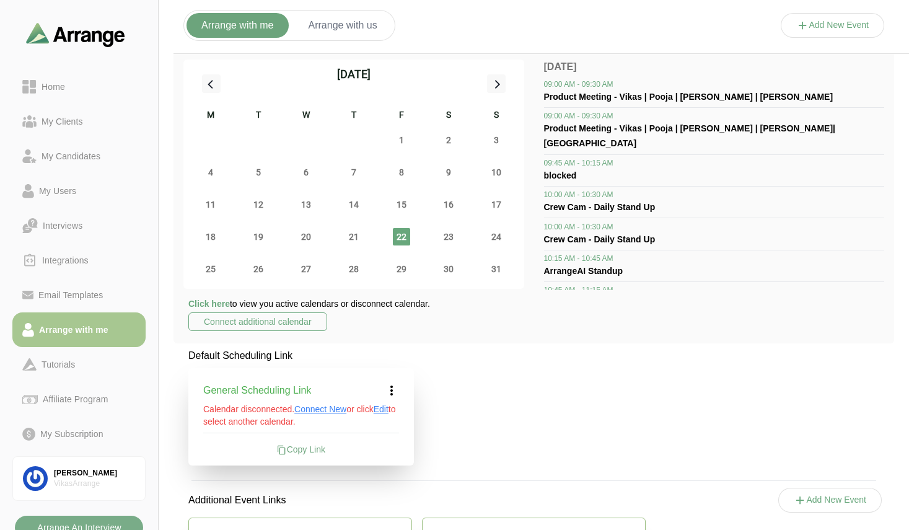
click at [218, 302] on span "Click here" at bounding box center [208, 304] width 41 height 10
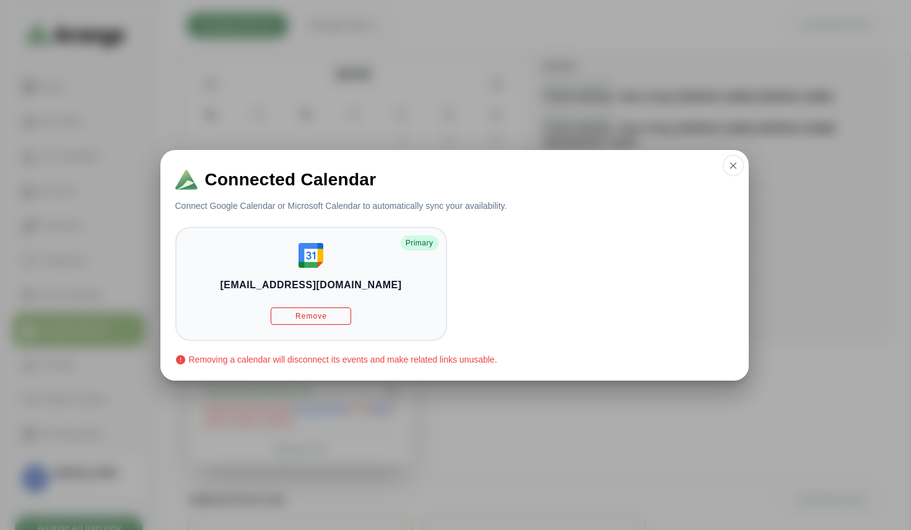
click at [549, 431] on div at bounding box center [455, 265] width 911 height 530
click at [528, 489] on div at bounding box center [455, 265] width 911 height 530
click at [518, 445] on div at bounding box center [455, 265] width 911 height 530
click at [733, 164] on icon "button" at bounding box center [733, 165] width 11 height 11
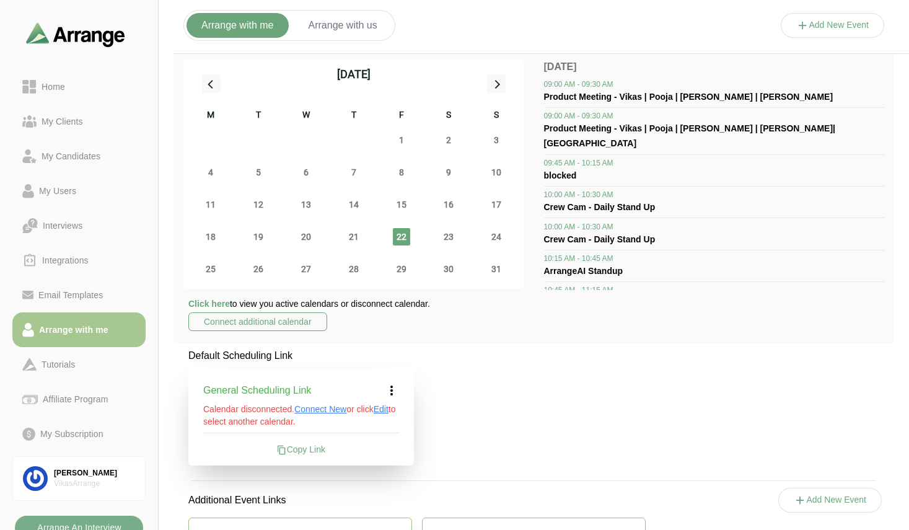
click at [388, 410] on span "Edit" at bounding box center [380, 409] width 15 height 10
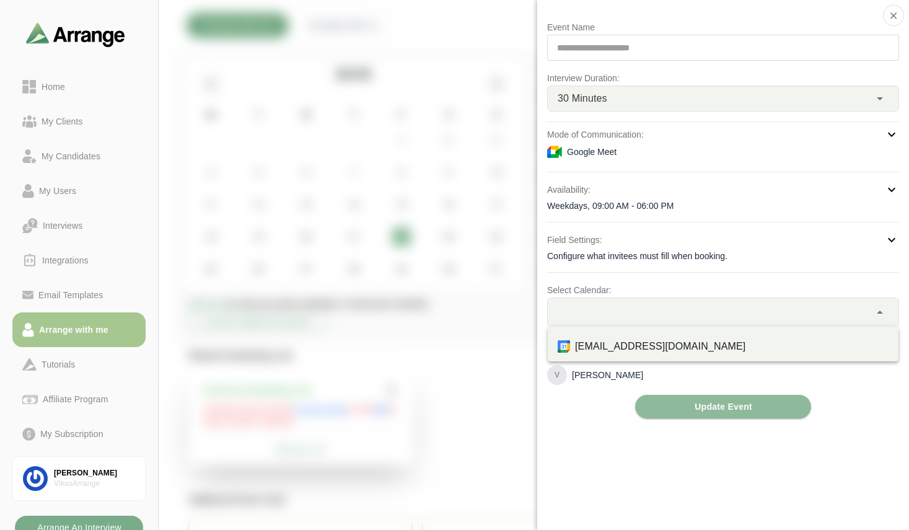
click at [612, 307] on div at bounding box center [708, 312] width 322 height 28
click at [780, 38] on div at bounding box center [832, 38] width 104 height 0
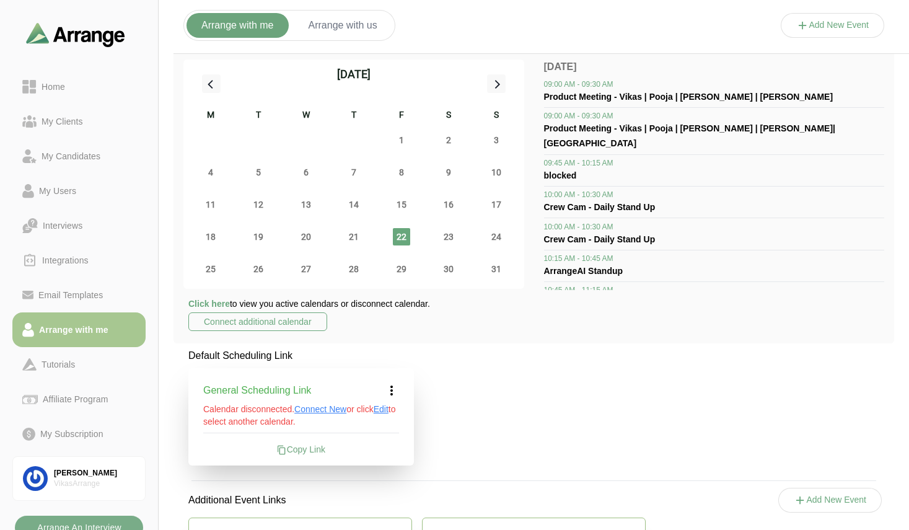
click at [388, 406] on span "Edit" at bounding box center [380, 409] width 15 height 10
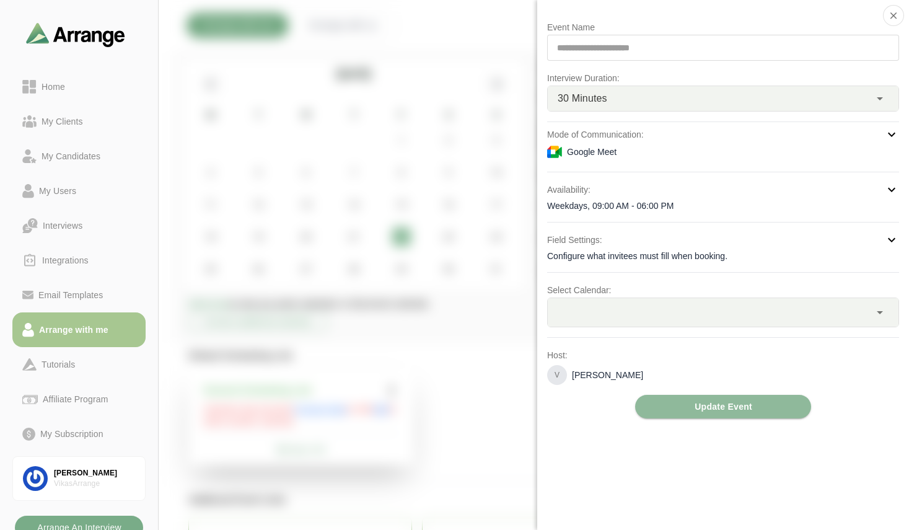
click at [780, 38] on div at bounding box center [832, 38] width 104 height 0
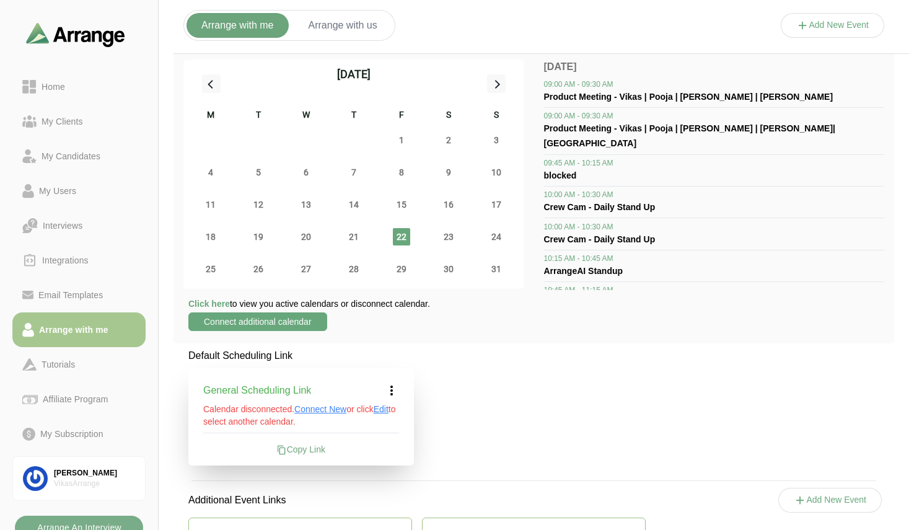
click at [271, 318] on button "Connect additional calendar" at bounding box center [257, 321] width 139 height 19
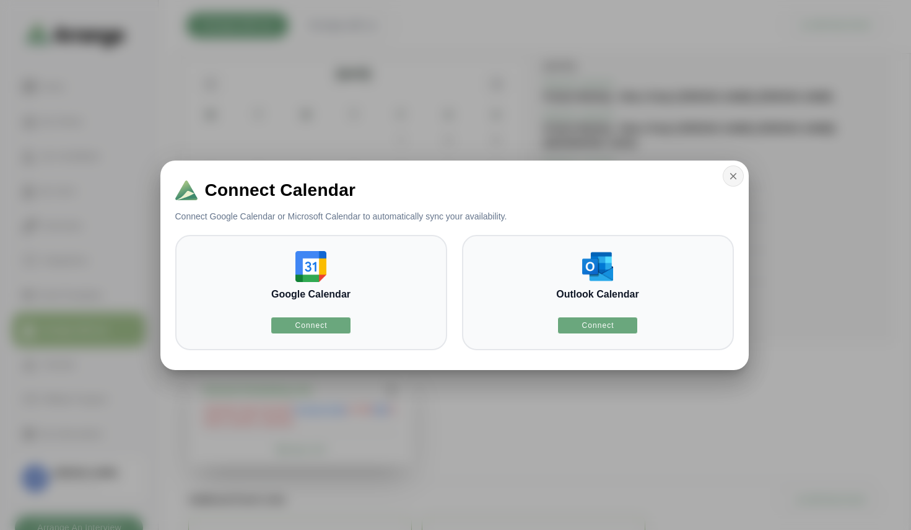
click at [734, 178] on icon "button" at bounding box center [733, 175] width 11 height 11
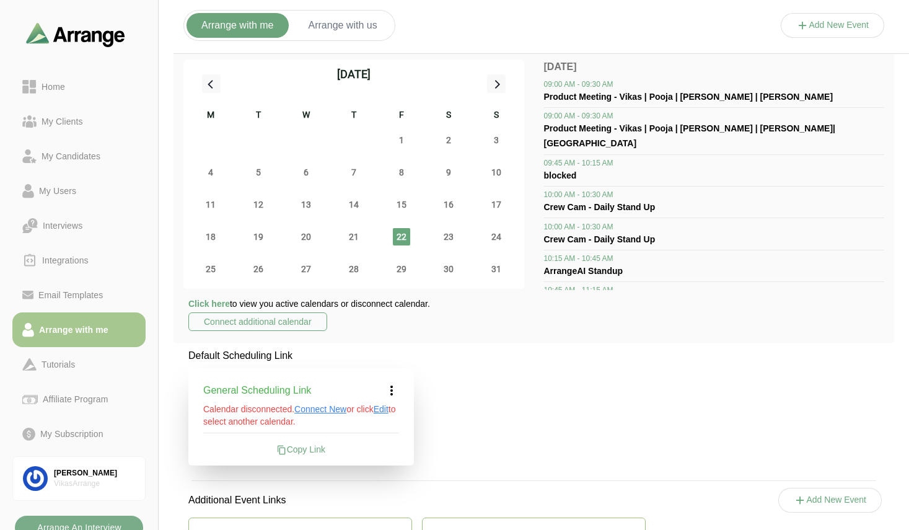
click at [217, 303] on span "Click here" at bounding box center [208, 304] width 41 height 10
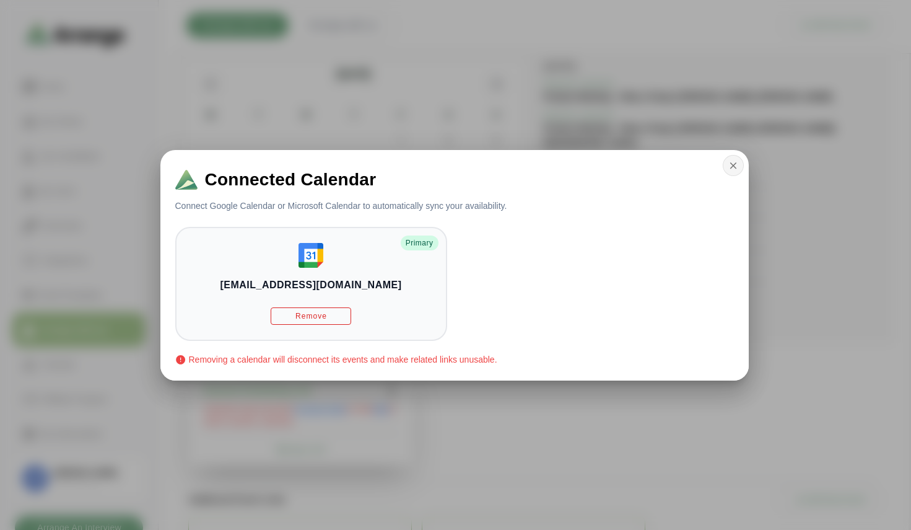
click at [734, 171] on button "button" at bounding box center [733, 165] width 21 height 21
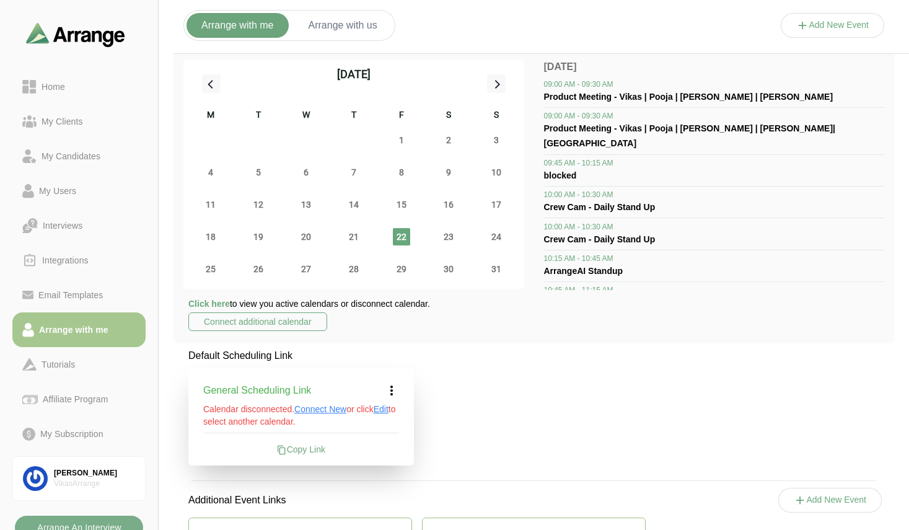
click at [385, 408] on span "Edit" at bounding box center [380, 409] width 15 height 10
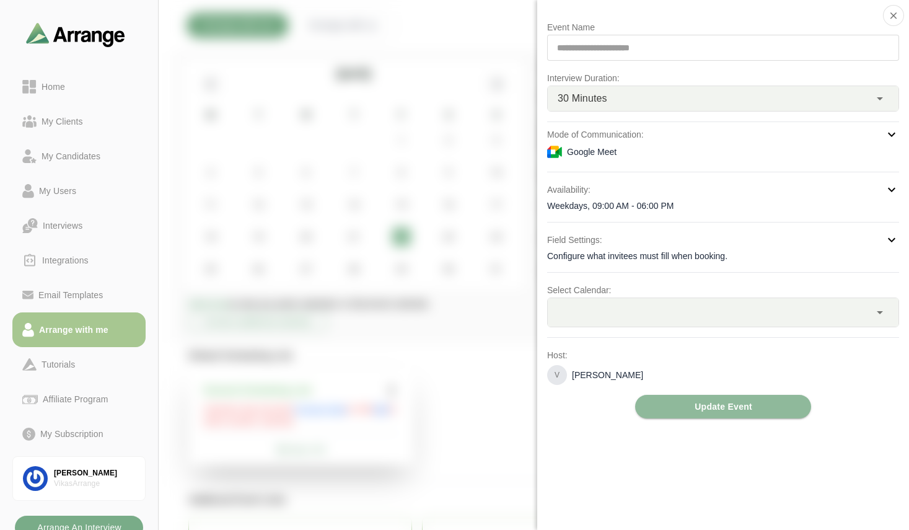
click at [632, 304] on div at bounding box center [708, 312] width 322 height 28
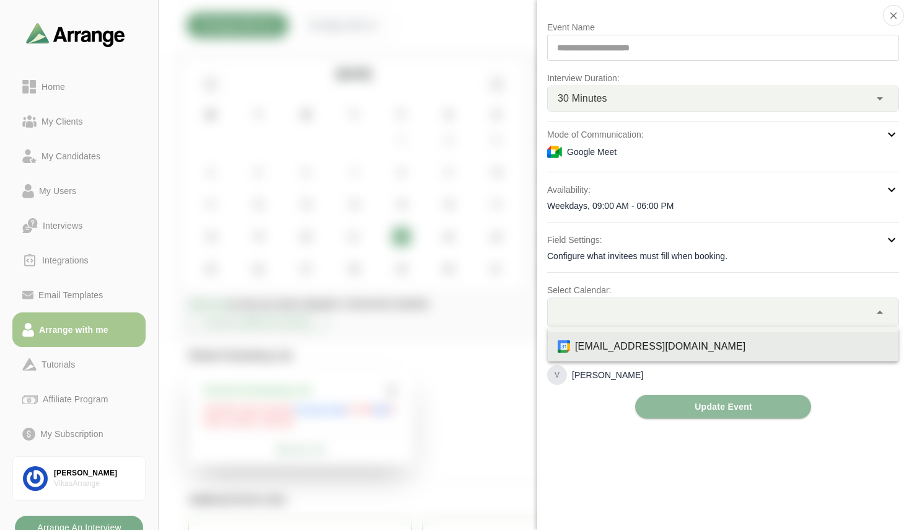
click at [634, 356] on div "[EMAIL_ADDRESS][DOMAIN_NAME]" at bounding box center [722, 346] width 351 height 30
type input "*"
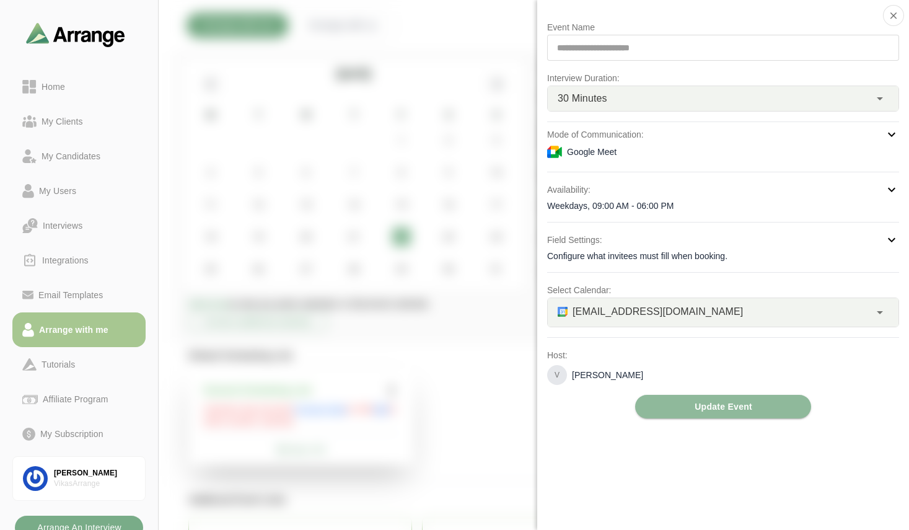
click at [642, 320] on div "[EMAIL_ADDRESS][DOMAIN_NAME] *" at bounding box center [708, 312] width 322 height 28
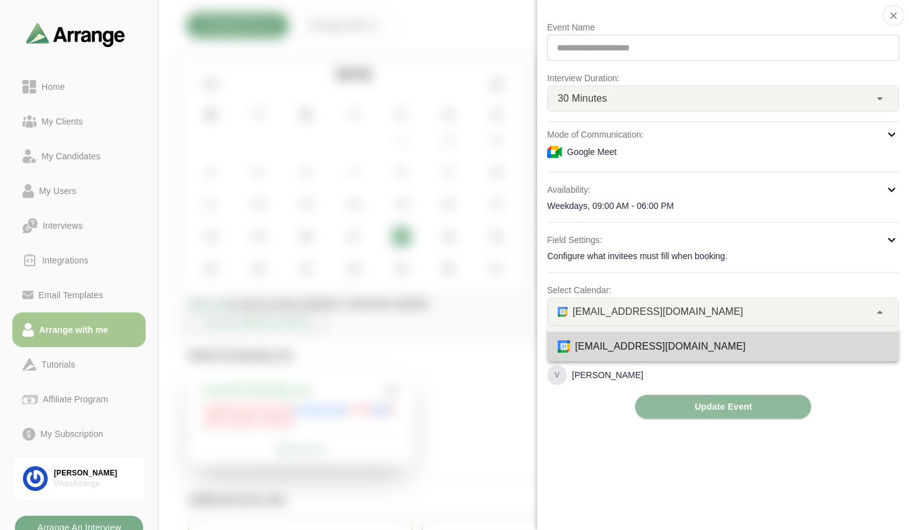
click at [604, 425] on div "**********" at bounding box center [723, 265] width 372 height 530
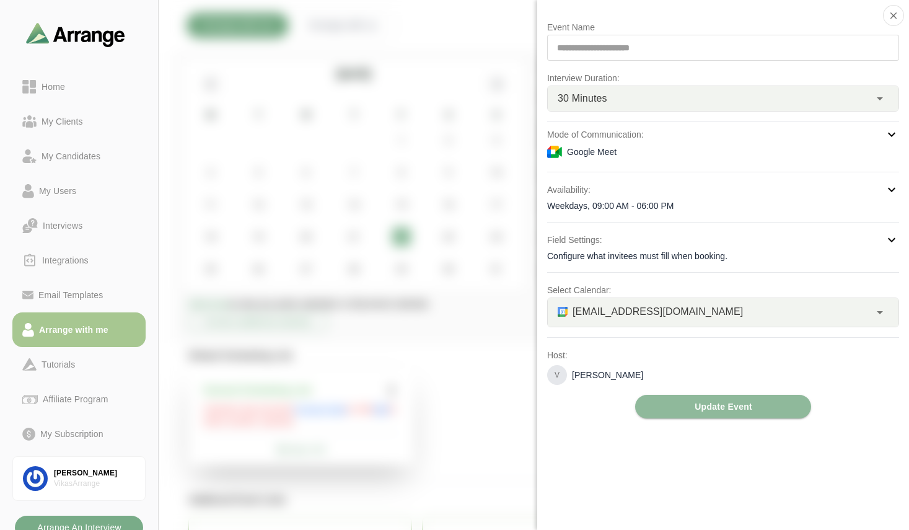
click at [780, 38] on div at bounding box center [832, 38] width 104 height 0
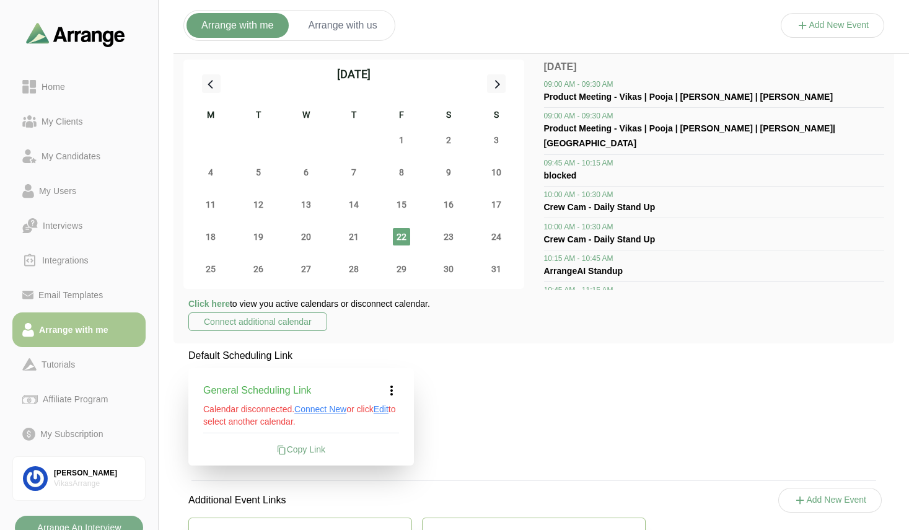
click at [848, 22] on button "Add New Event" at bounding box center [832, 25] width 104 height 25
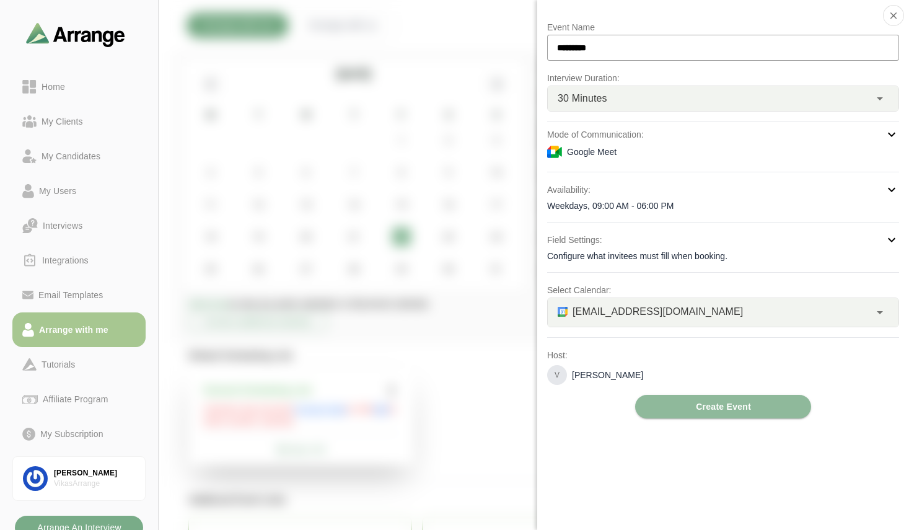
click at [780, 38] on div at bounding box center [832, 38] width 104 height 0
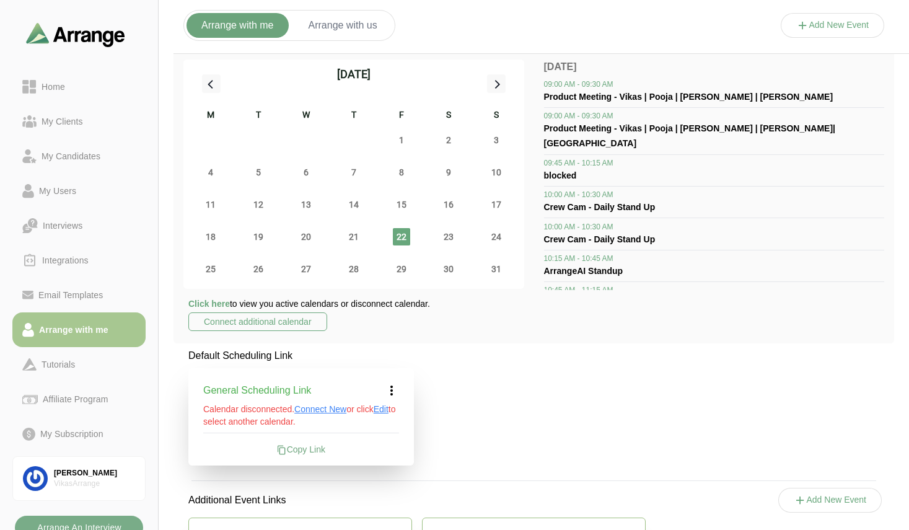
click at [388, 408] on span "Edit" at bounding box center [380, 409] width 15 height 10
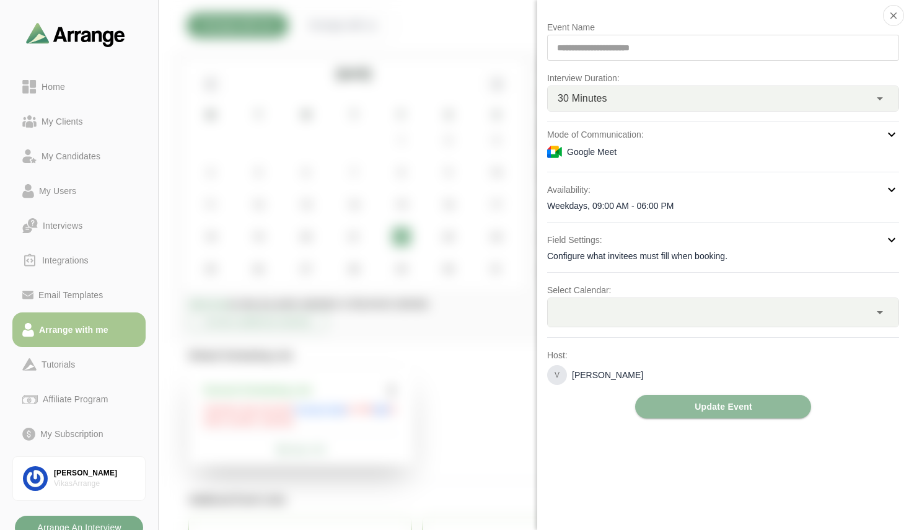
click at [585, 314] on div at bounding box center [708, 312] width 322 height 28
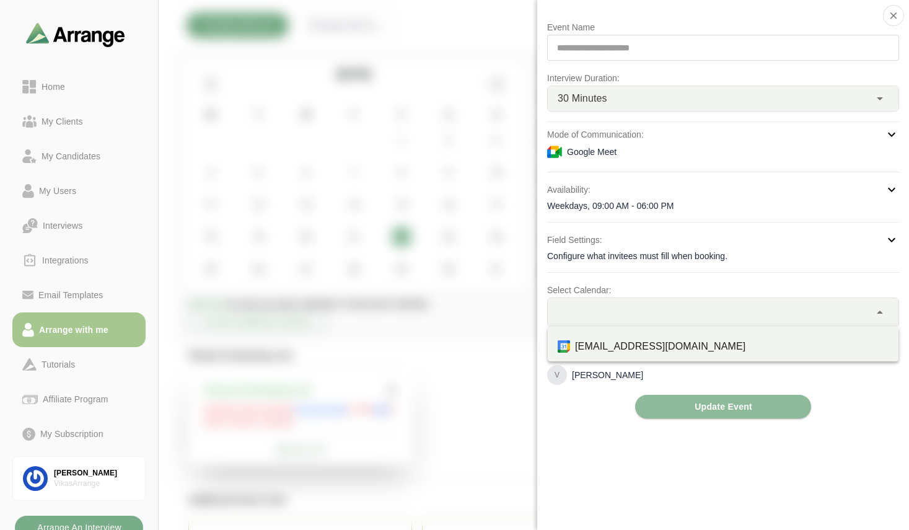
click at [585, 314] on div at bounding box center [708, 312] width 322 height 28
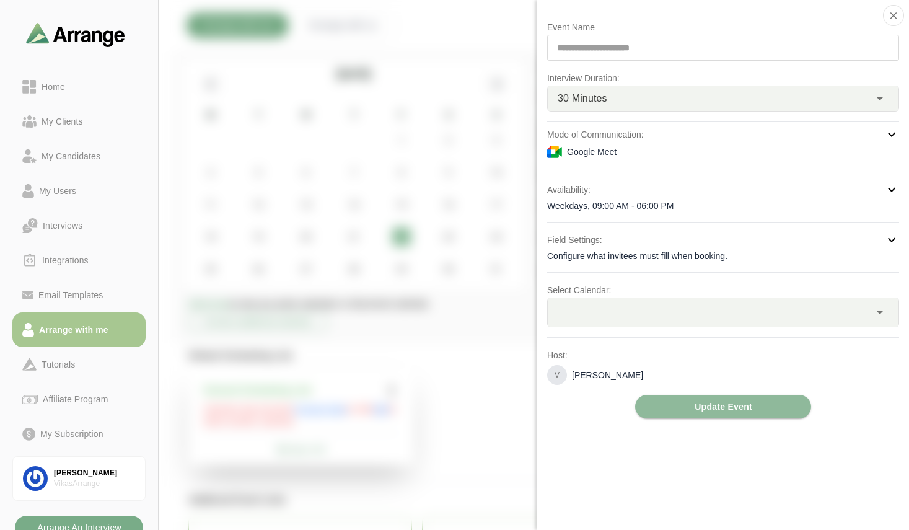
click at [585, 314] on div at bounding box center [708, 312] width 322 height 28
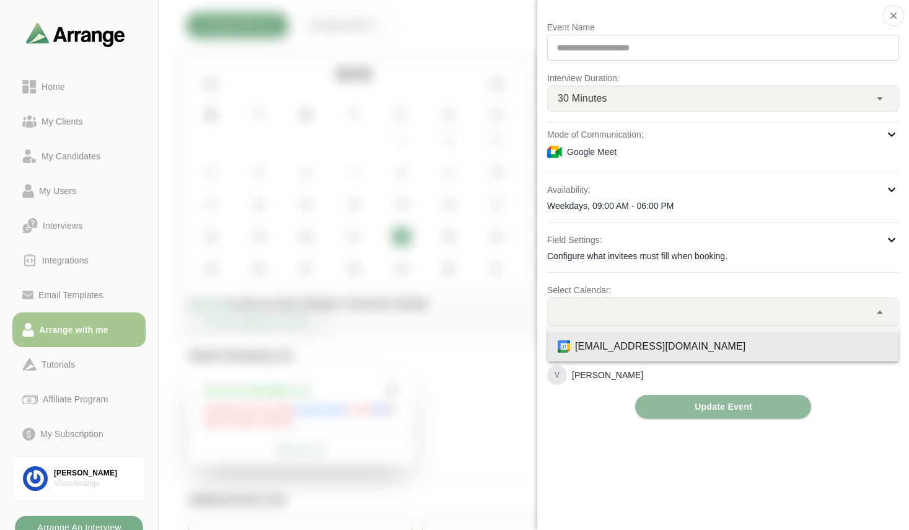
click at [590, 344] on div "[EMAIL_ADDRESS][DOMAIN_NAME]" at bounding box center [731, 346] width 313 height 15
type input "*"
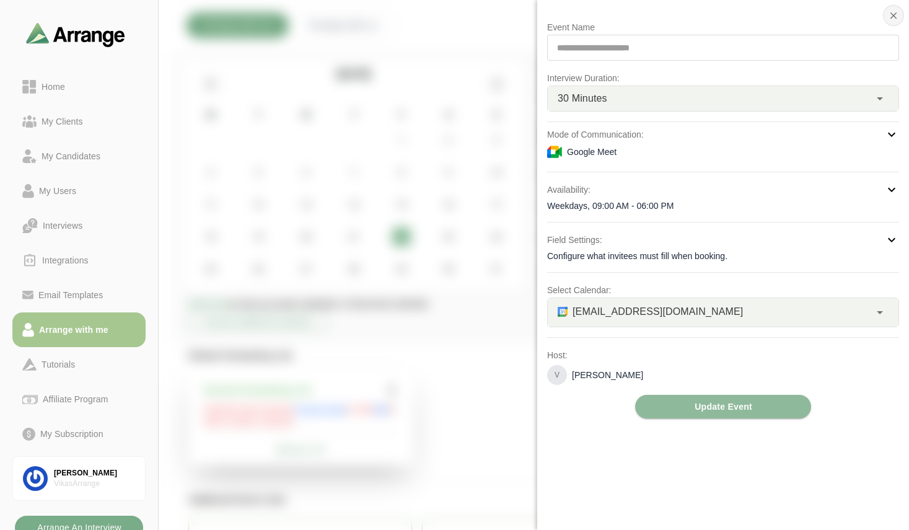
click at [892, 15] on icon "button" at bounding box center [892, 15] width 11 height 11
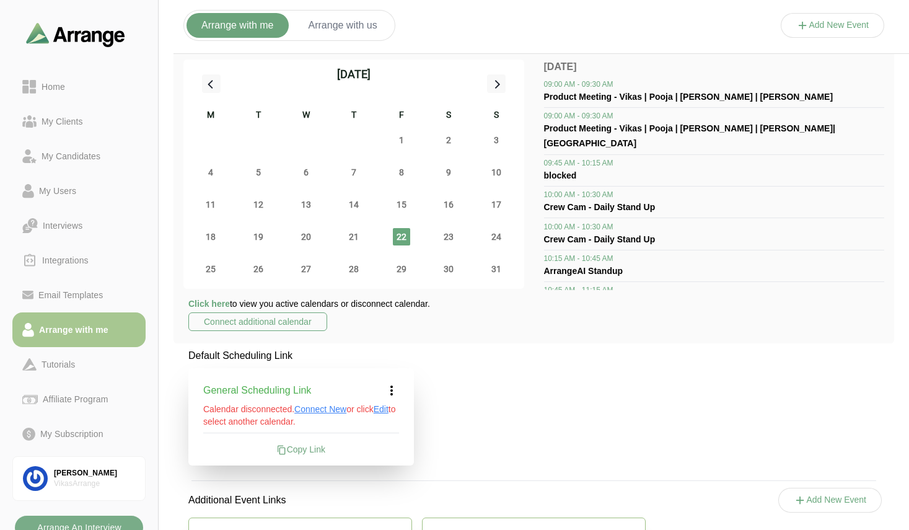
click at [517, 396] on div "Default Scheduling Link General Scheduling Link Calendar disconnected. Connect …" at bounding box center [533, 489] width 720 height 282
click at [214, 302] on span "Click here" at bounding box center [208, 304] width 41 height 10
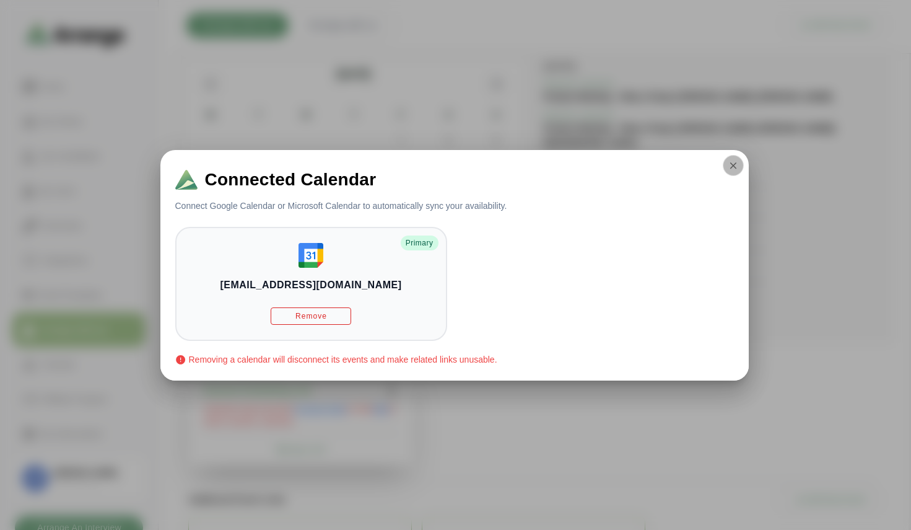
click at [728, 168] on icon "button" at bounding box center [733, 165] width 11 height 11
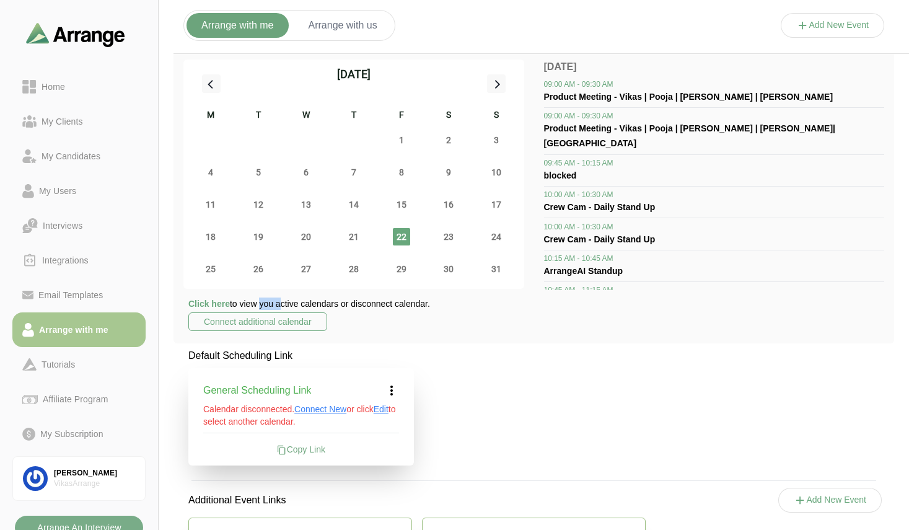
drag, startPoint x: 259, startPoint y: 303, endPoint x: 279, endPoint y: 303, distance: 19.8
click at [279, 303] on p "Click here to view you active calendars or disconnect calendar." at bounding box center [309, 303] width 242 height 12
click at [372, 303] on p "Click here to view you active calendars or disconnect calendar." at bounding box center [309, 303] width 242 height 12
drag, startPoint x: 347, startPoint y: 328, endPoint x: 237, endPoint y: 326, distance: 109.6
click at [237, 326] on div "Click here to view you active calendars or disconnect calendar. Connect additio…" at bounding box center [353, 315] width 341 height 36
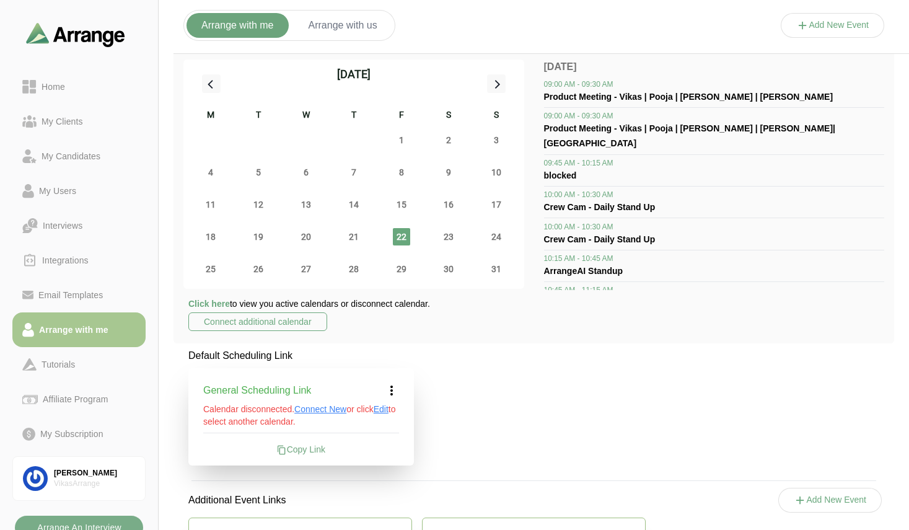
click at [356, 321] on div "Click here to view you active calendars or disconnect calendar. Connect additio…" at bounding box center [353, 315] width 341 height 36
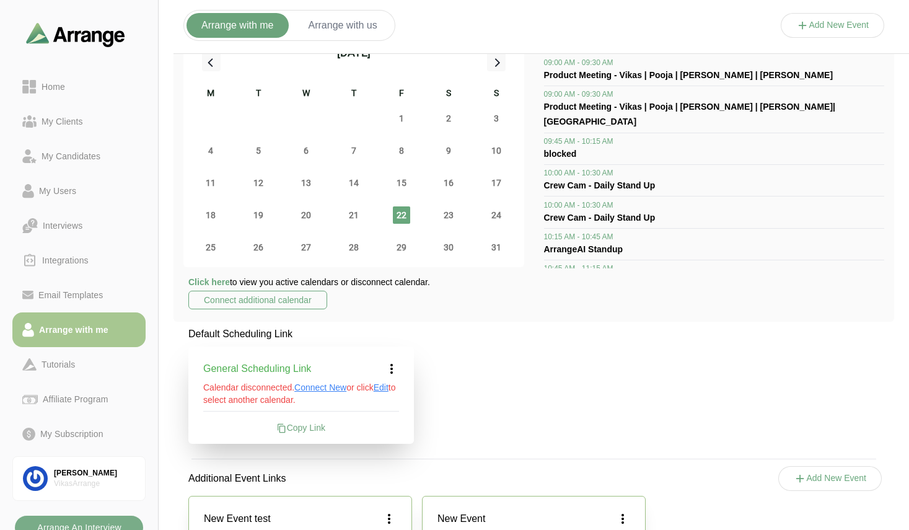
scroll to position [25, 0]
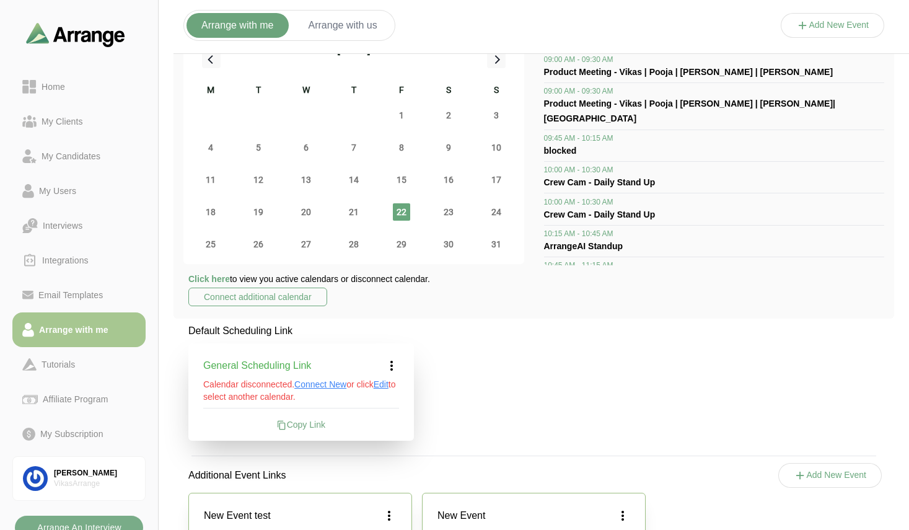
click at [387, 385] on span "Edit" at bounding box center [380, 384] width 15 height 10
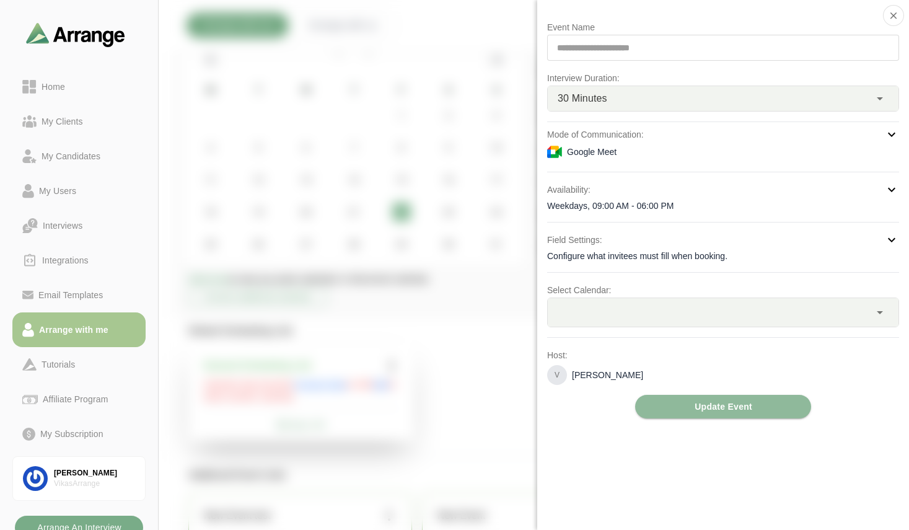
click at [569, 315] on div at bounding box center [708, 312] width 322 height 28
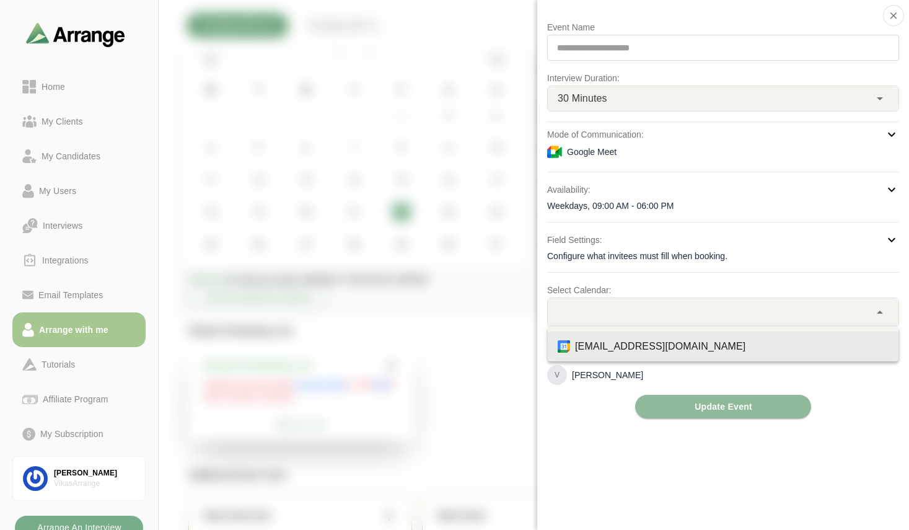
click at [595, 347] on div "[EMAIL_ADDRESS][DOMAIN_NAME]" at bounding box center [731, 346] width 313 height 15
type input "*"
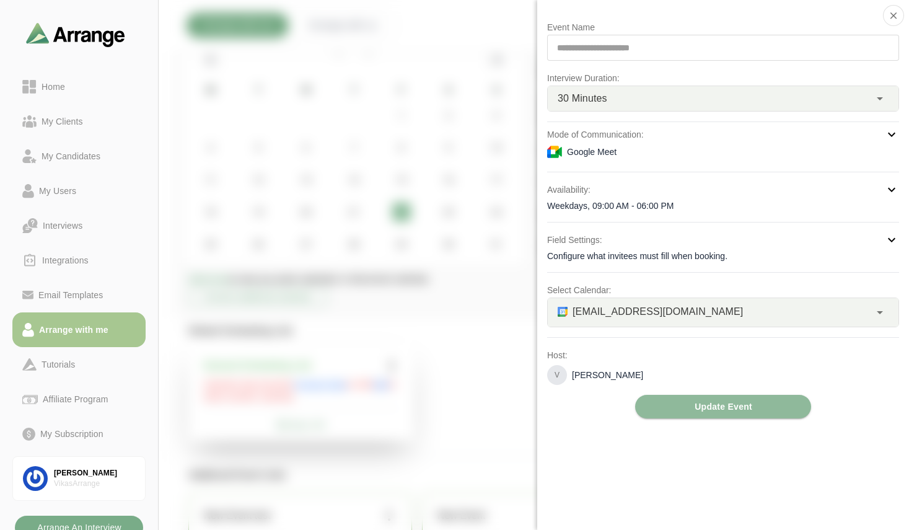
click at [780, 38] on div at bounding box center [832, 38] width 104 height 0
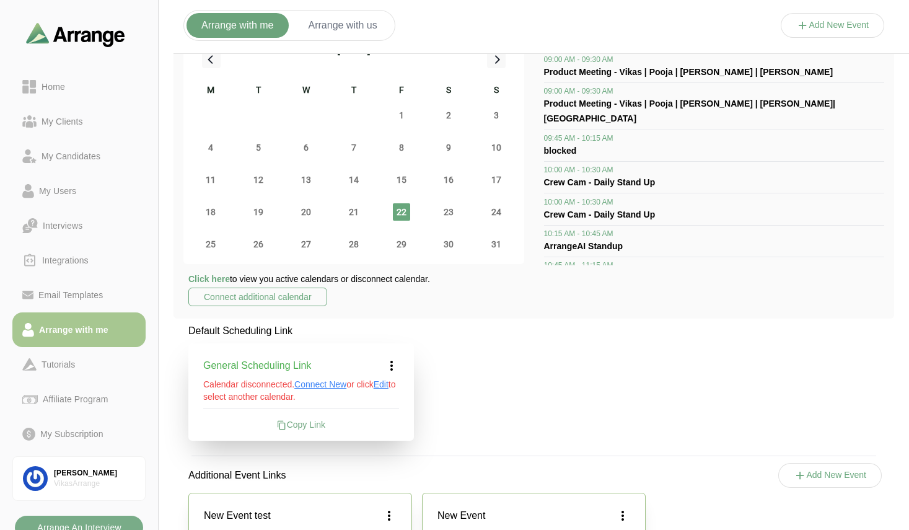
click at [386, 382] on span "Edit" at bounding box center [380, 384] width 15 height 10
